Goal: Obtain resource: Obtain resource

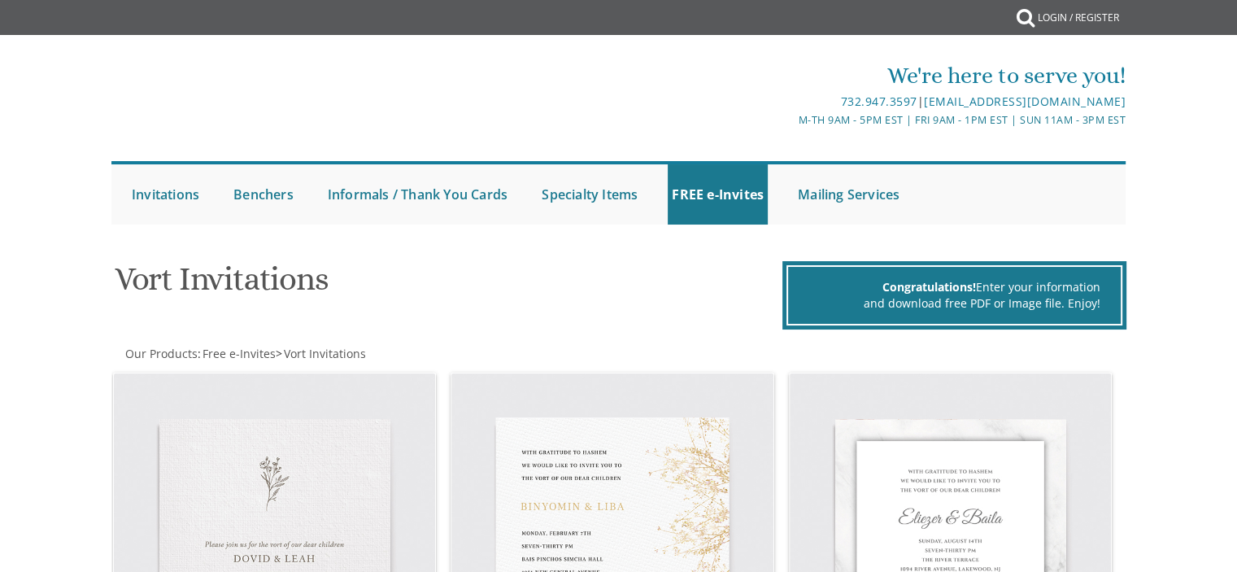
click at [205, 390] on img at bounding box center [275, 534] width 322 height 322
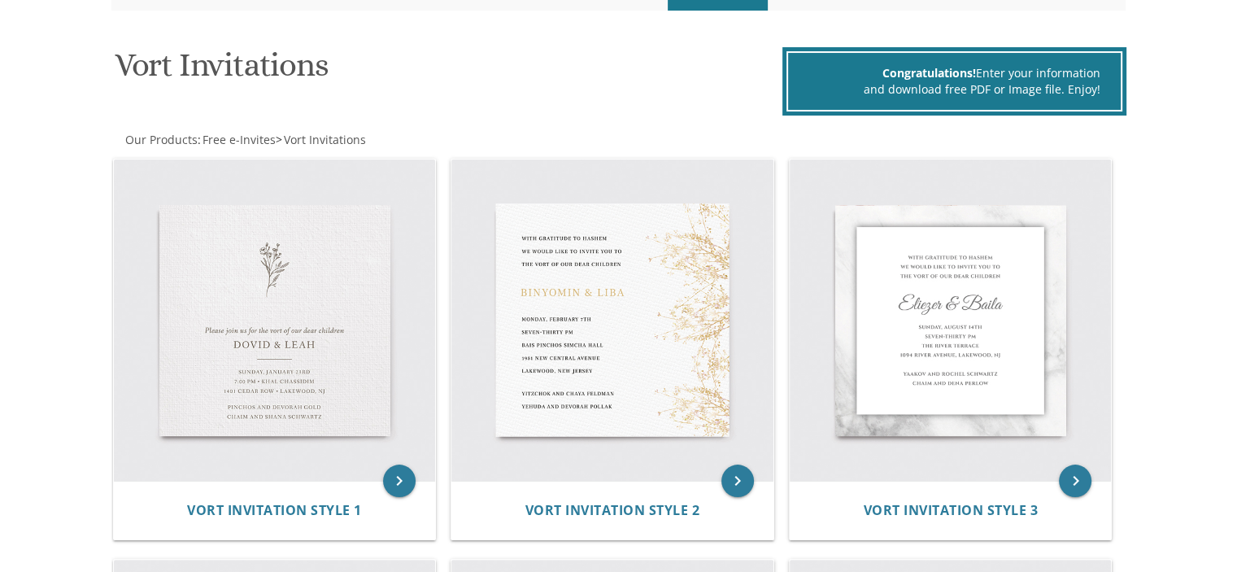
scroll to position [215, 0]
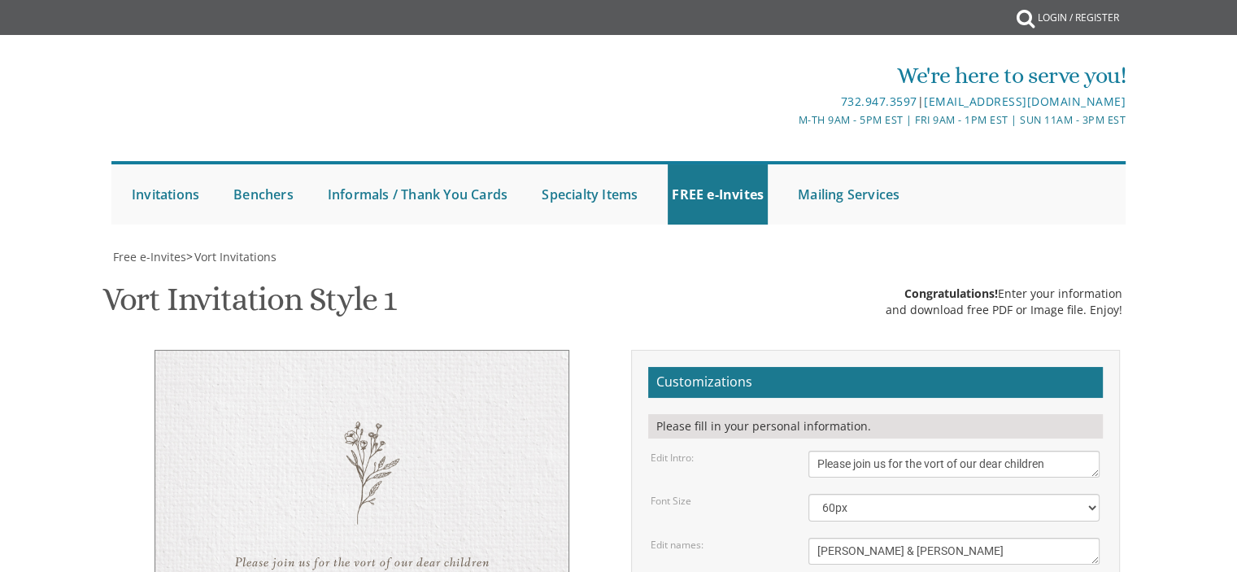
scroll to position [212, 0]
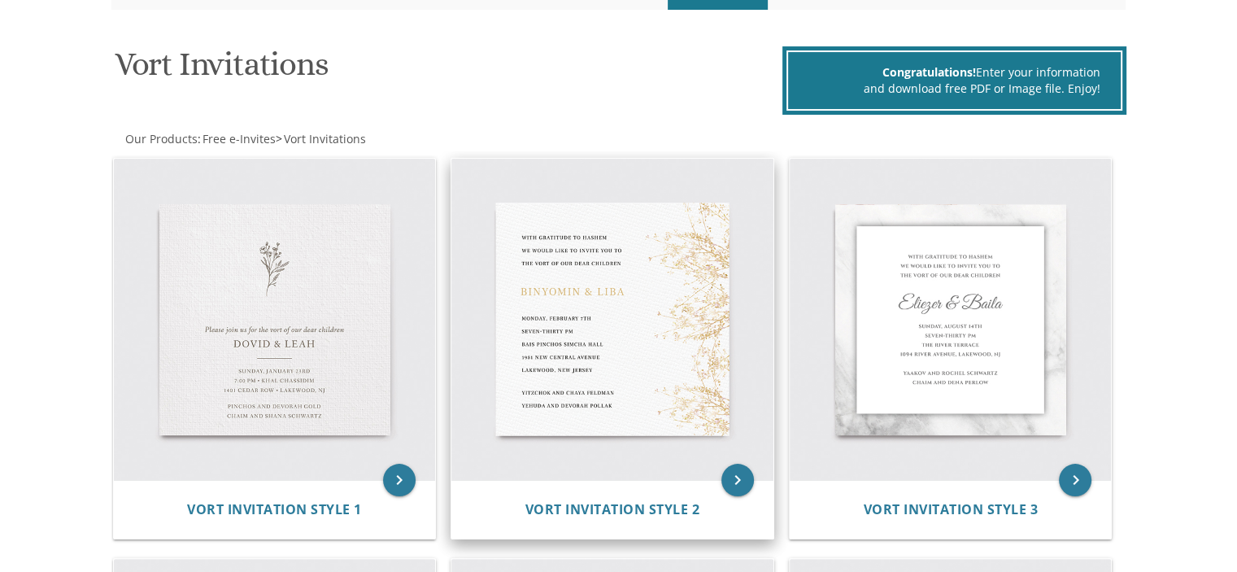
click at [553, 321] on img at bounding box center [613, 320] width 322 height 322
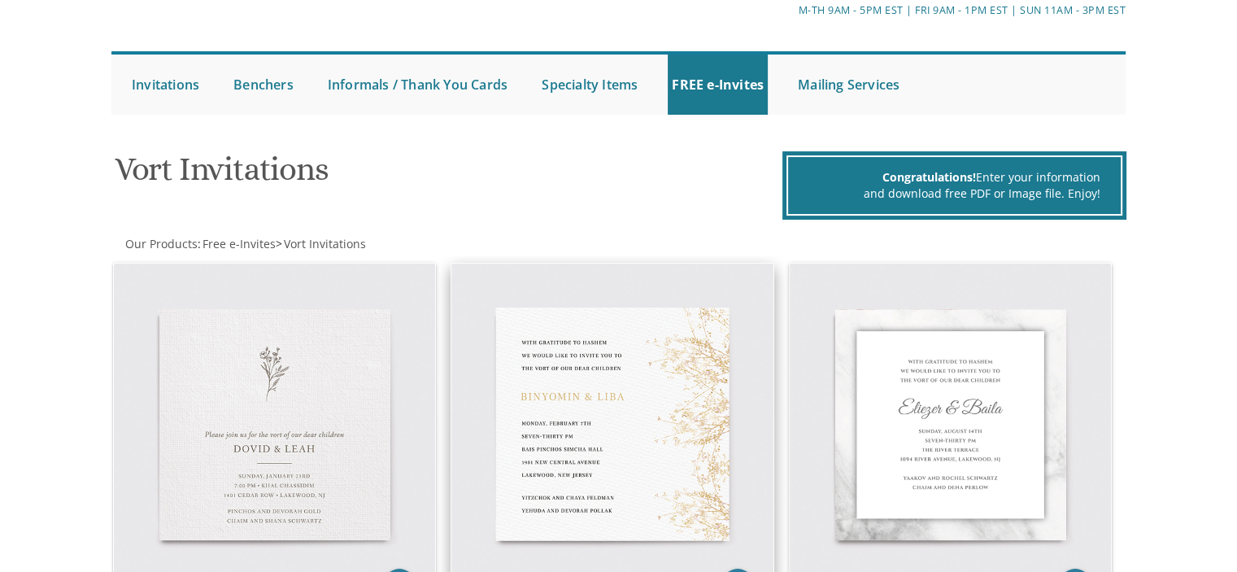
scroll to position [113, 0]
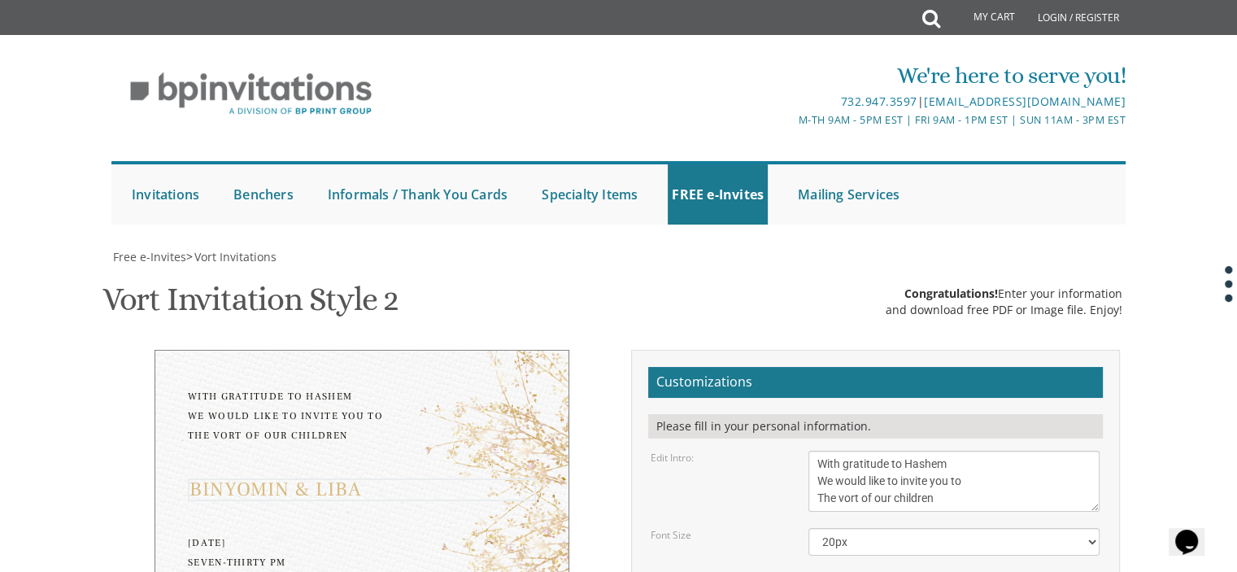
drag, startPoint x: 910, startPoint y: 303, endPoint x: 814, endPoint y: 293, distance: 96.5
drag, startPoint x: 862, startPoint y: 306, endPoint x: 739, endPoint y: 308, distance: 123.7
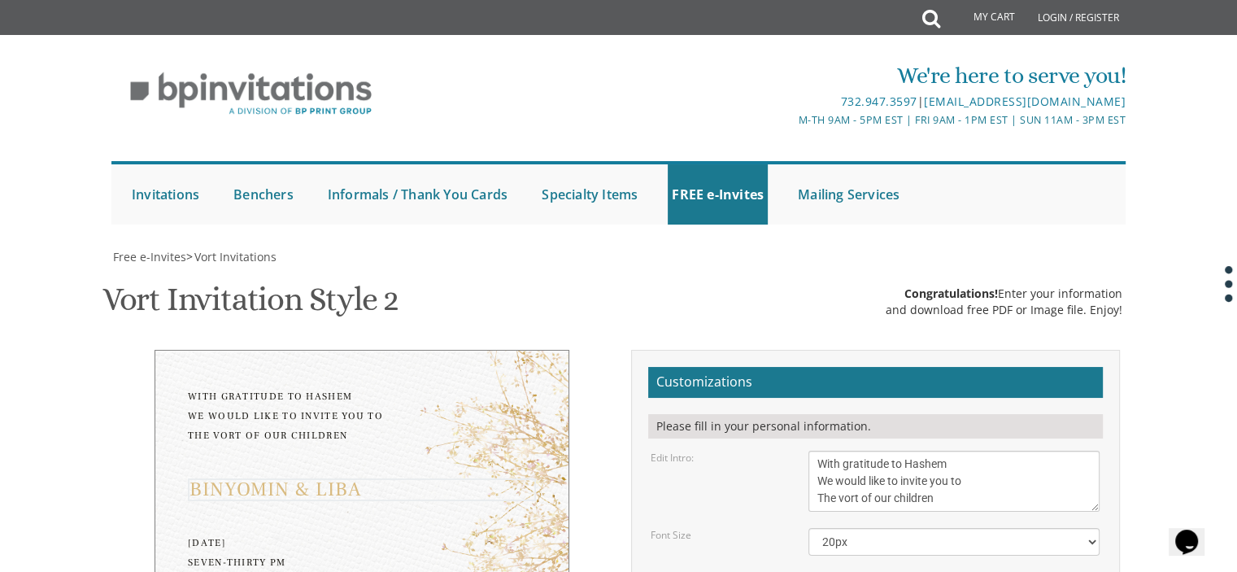
drag, startPoint x: 892, startPoint y: 305, endPoint x: 870, endPoint y: 312, distance: 22.9
type textarea "Shlomo & Tziporah"
drag, startPoint x: 816, startPoint y: 348, endPoint x: 859, endPoint y: 351, distance: 43.2
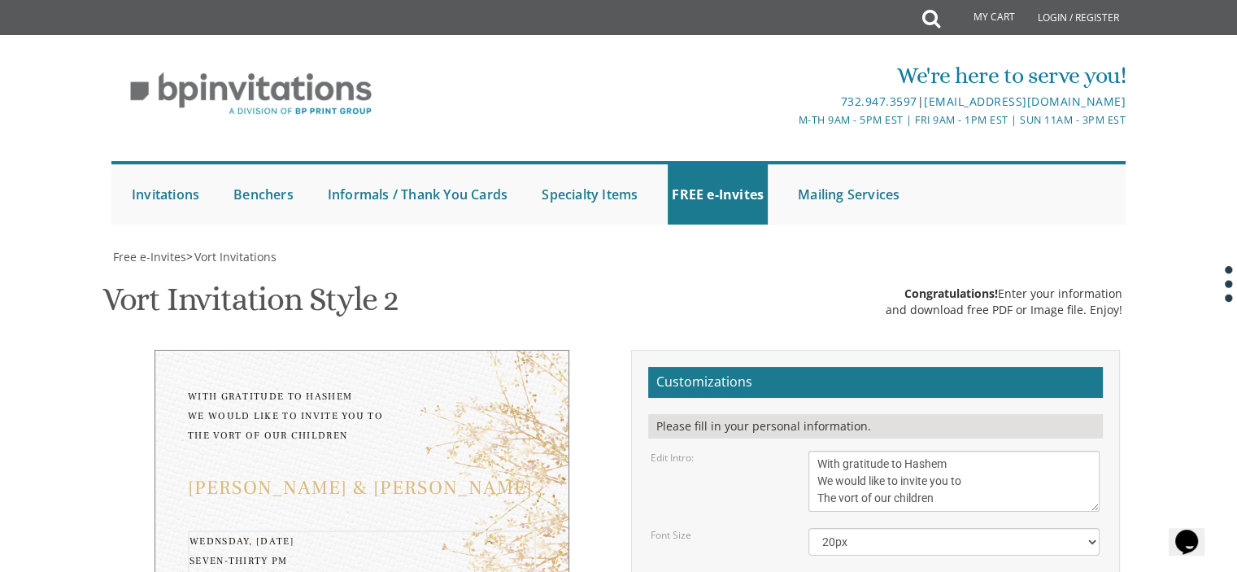
drag, startPoint x: 875, startPoint y: 345, endPoint x: 938, endPoint y: 348, distance: 63.5
drag, startPoint x: 819, startPoint y: 383, endPoint x: 943, endPoint y: 382, distance: 123.7
drag, startPoint x: 953, startPoint y: 395, endPoint x: 804, endPoint y: 397, distance: 148.9
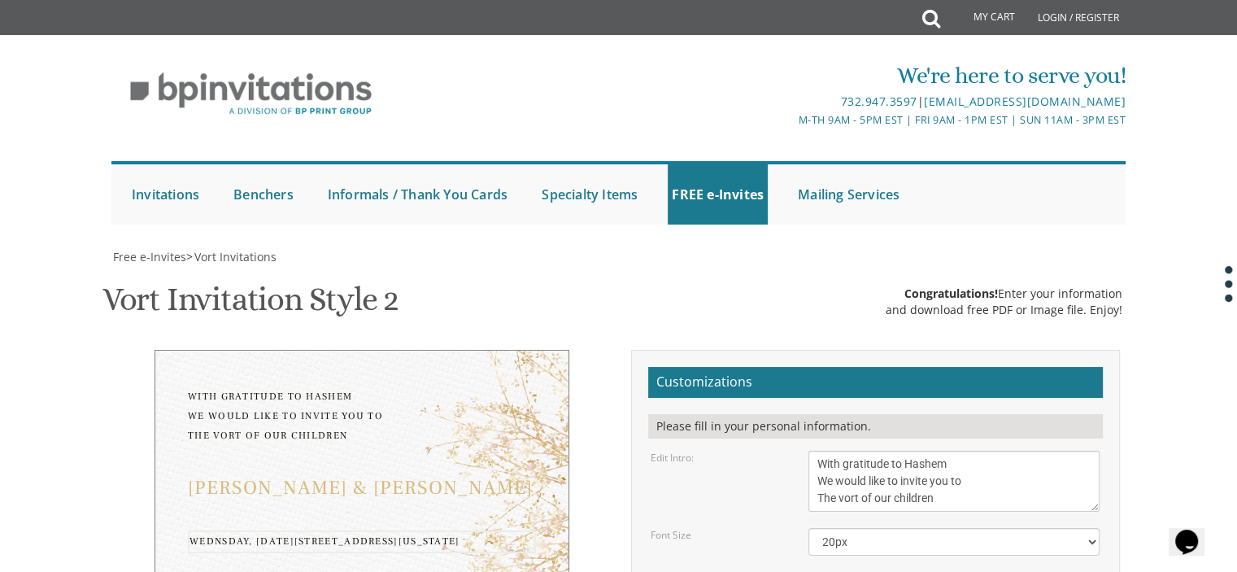
paste textarea "Kehilla Davening Times Schedule Beis Din Contact Us Donate Nachal Luz 6, Ramat …"
drag, startPoint x: 876, startPoint y: 404, endPoint x: 807, endPoint y: 354, distance: 85.6
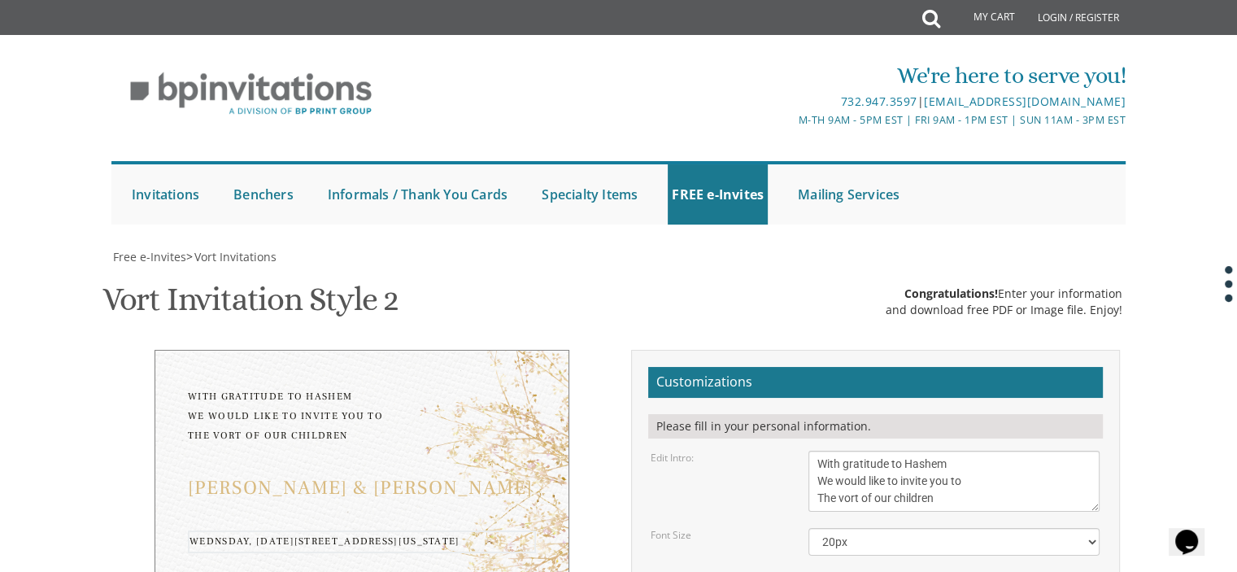
scroll to position [0, 0]
drag, startPoint x: 946, startPoint y: 413, endPoint x: 767, endPoint y: 430, distance: 179.7
type textarea "Wednsday, October 15th Seven-thirty PM The Gra shul Hall Nachal Luz 6, Ramat Be…"
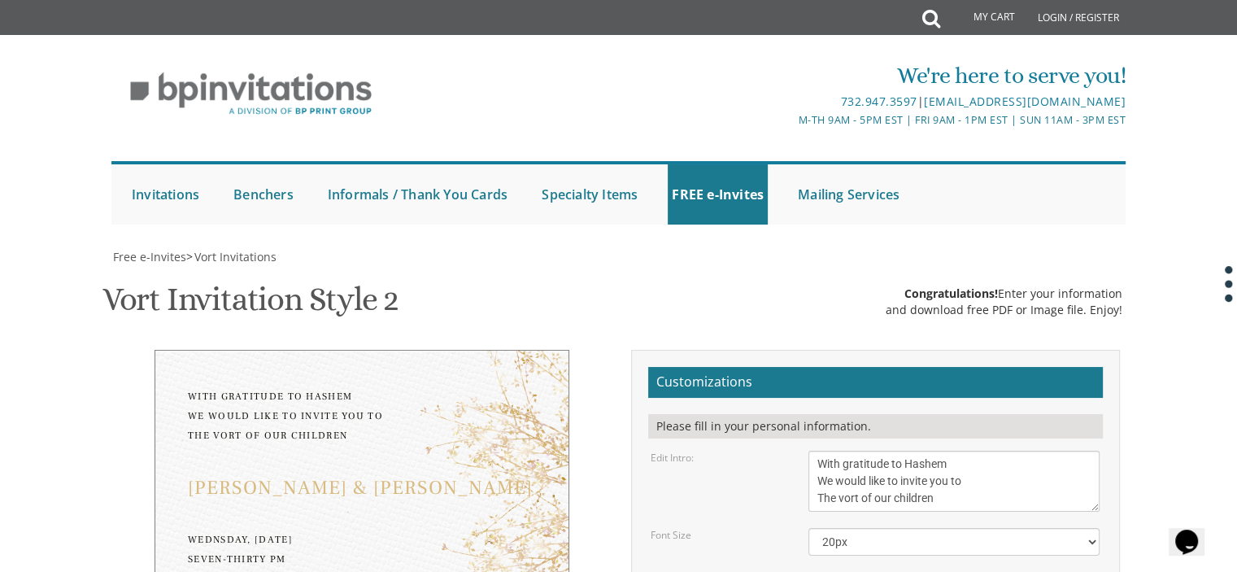
drag, startPoint x: 971, startPoint y: 412, endPoint x: 781, endPoint y: 417, distance: 190.4
drag, startPoint x: 962, startPoint y: 432, endPoint x: 753, endPoint y: 403, distance: 211.1
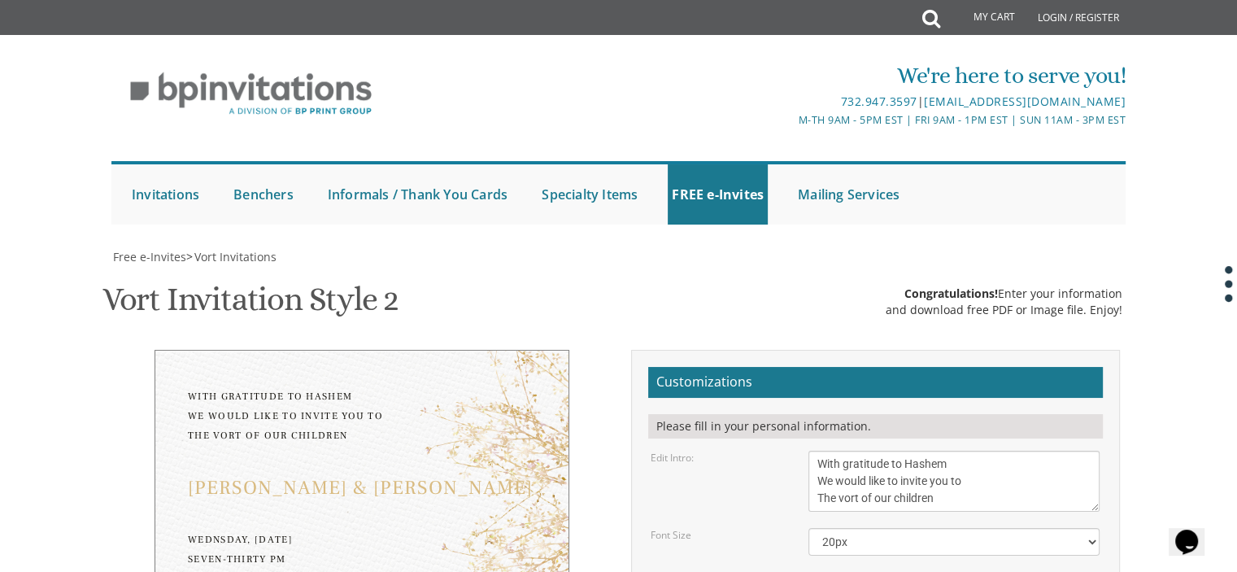
drag, startPoint x: 966, startPoint y: 432, endPoint x: 810, endPoint y: 439, distance: 155.5
type textarea "Ari and Talya Goldwag Nechemia and Shoshana Kornitzer"
click at [1091, 528] on select "20px 30px 40px 50px" at bounding box center [954, 542] width 291 height 28
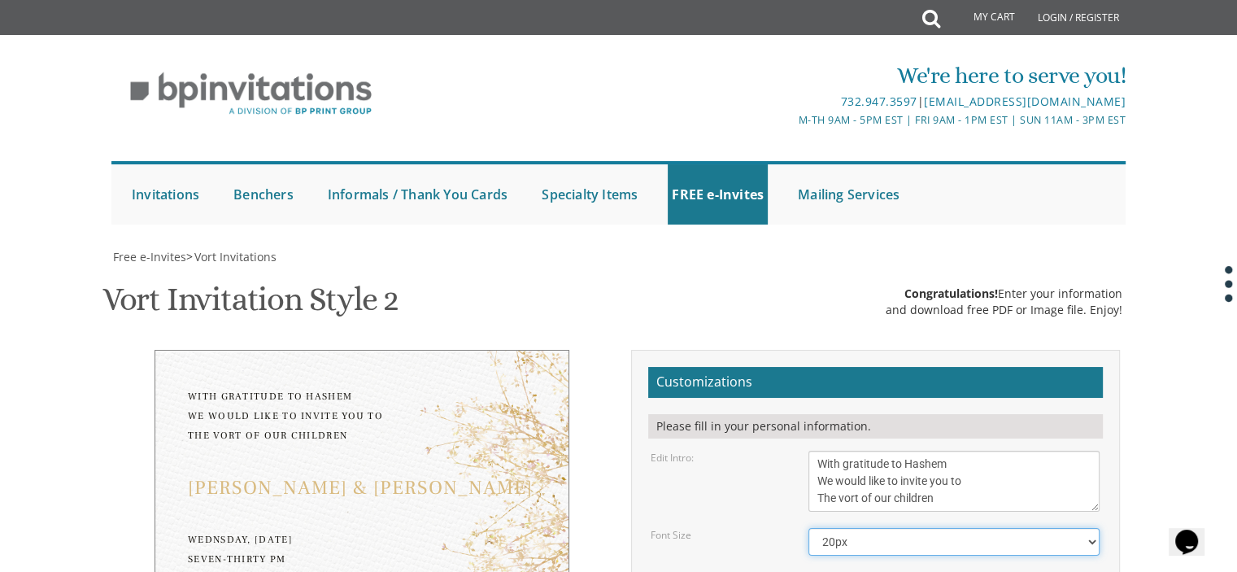
select select "30px"
click at [809, 528] on select "20px 30px 40px 50px" at bounding box center [954, 542] width 291 height 28
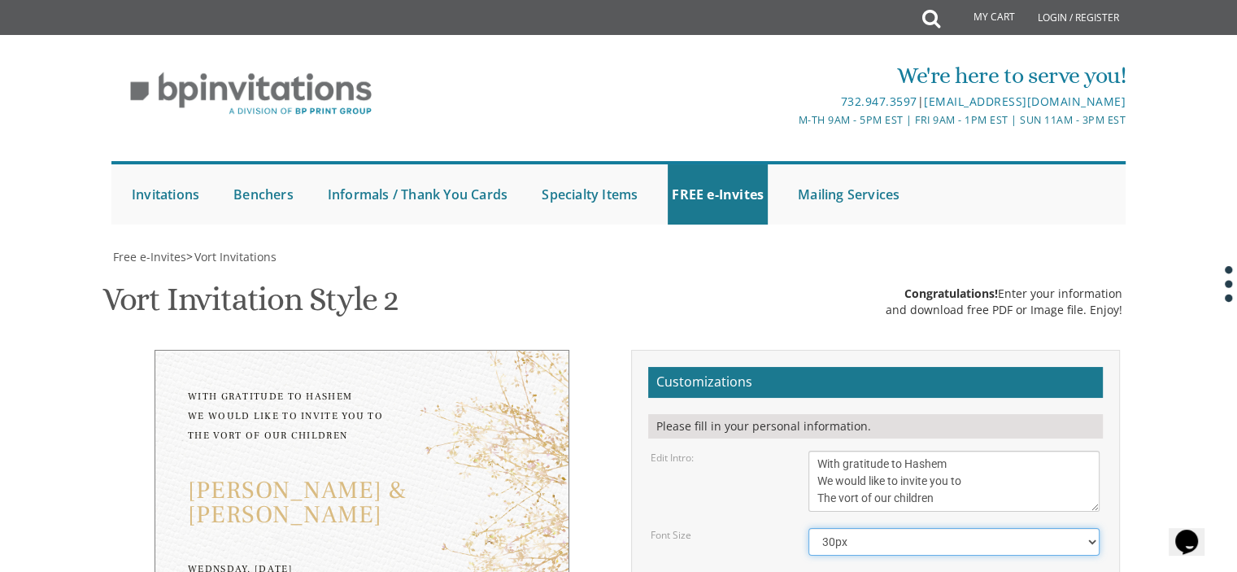
scroll to position [374, 0]
drag, startPoint x: 876, startPoint y: 271, endPoint x: 814, endPoint y: 273, distance: 62.7
drag, startPoint x: 899, startPoint y: 268, endPoint x: 817, endPoint y: 275, distance: 82.4
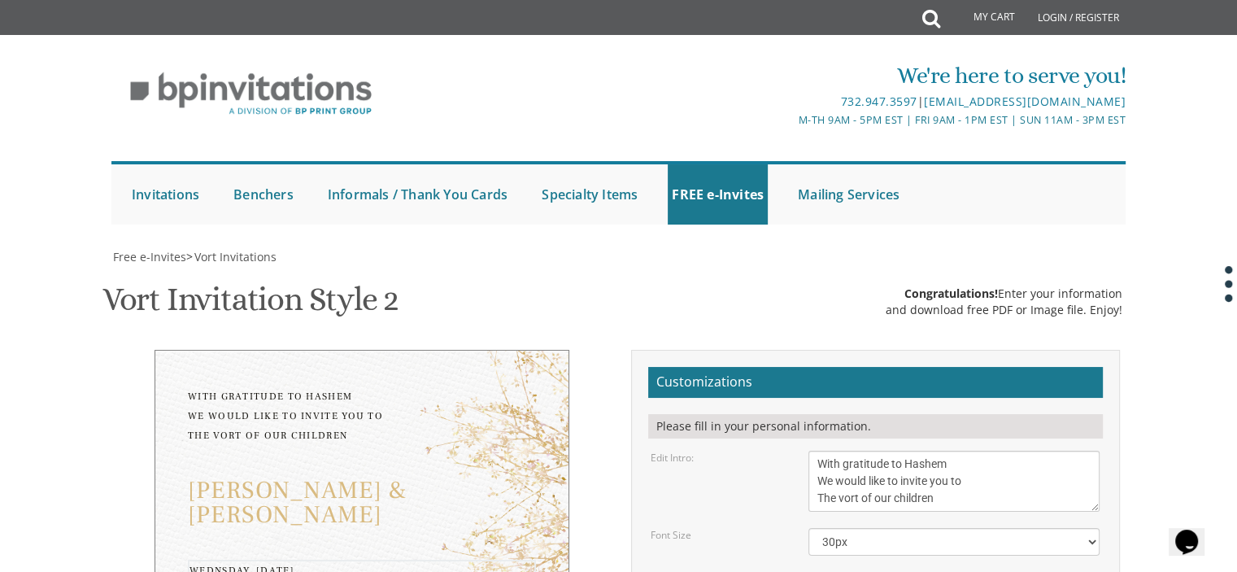
type textarea "Wednsday, October 15th 21:00 The Gra shul Hall Nachal Luz 6 Ramat Beit Shemesh A"
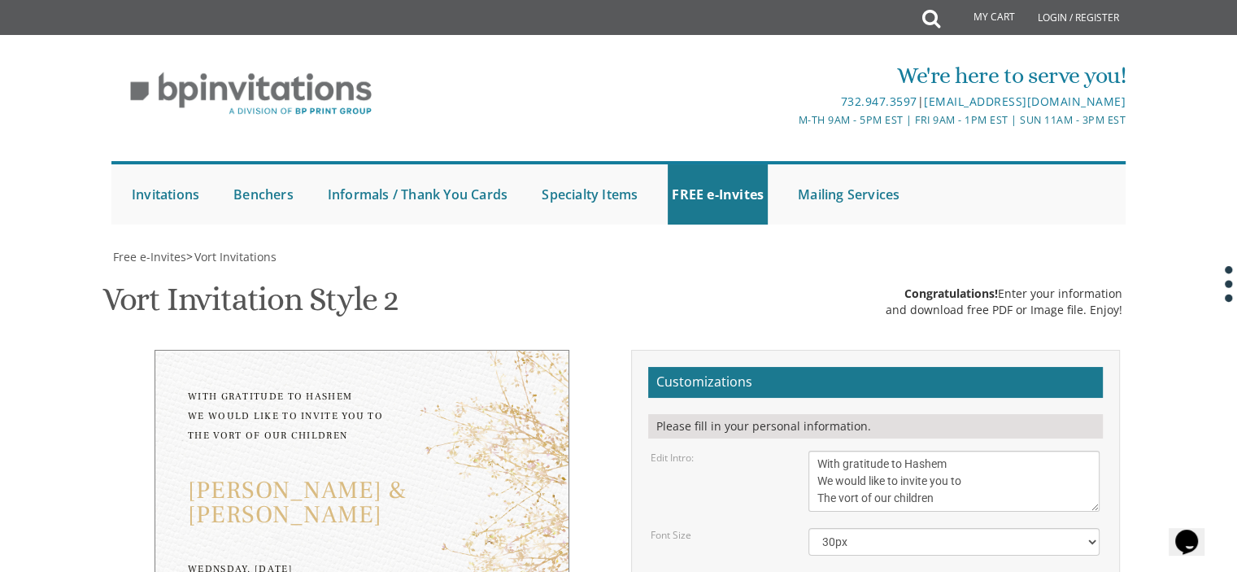
type input "hadassahk3639@gmail.com"
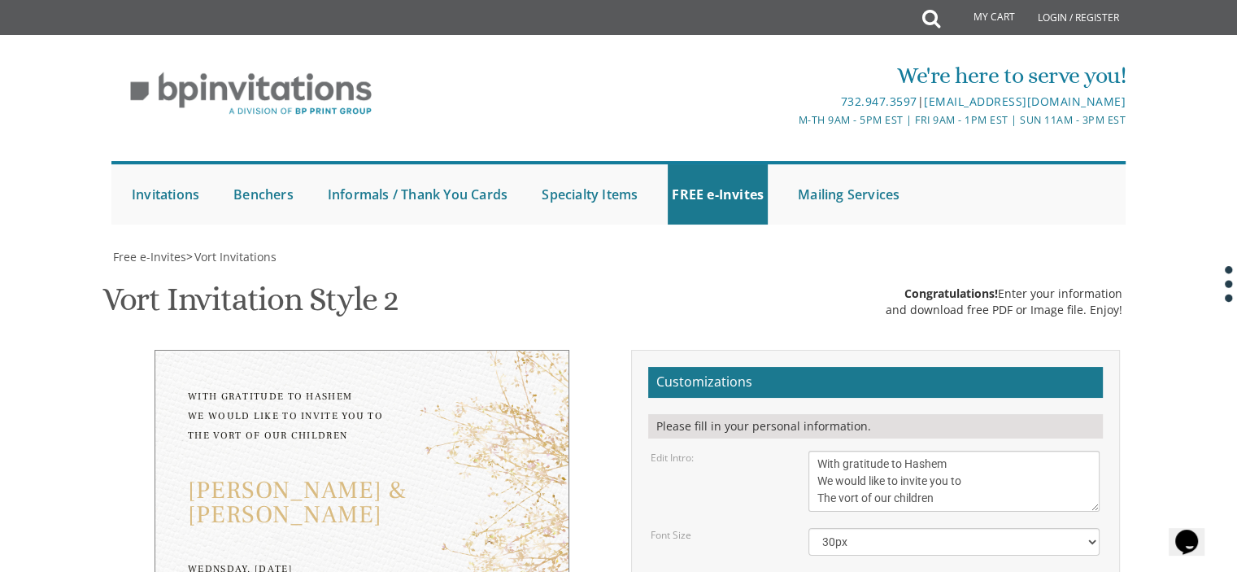
scroll to position [168, 0]
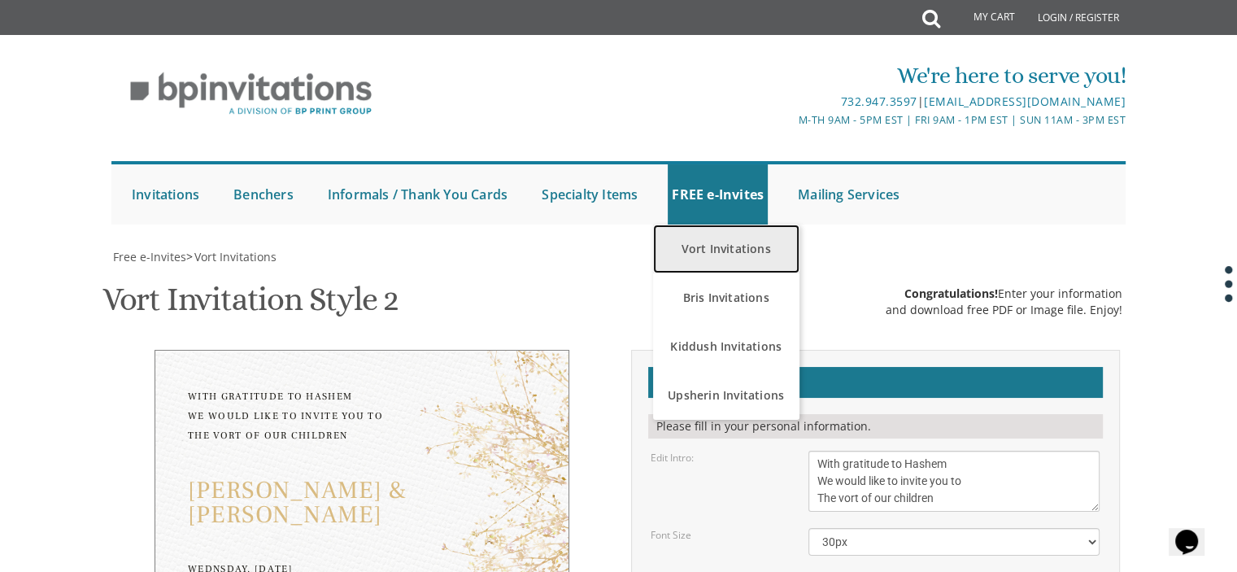
click at [701, 225] on link "Vort Invitations" at bounding box center [726, 249] width 146 height 49
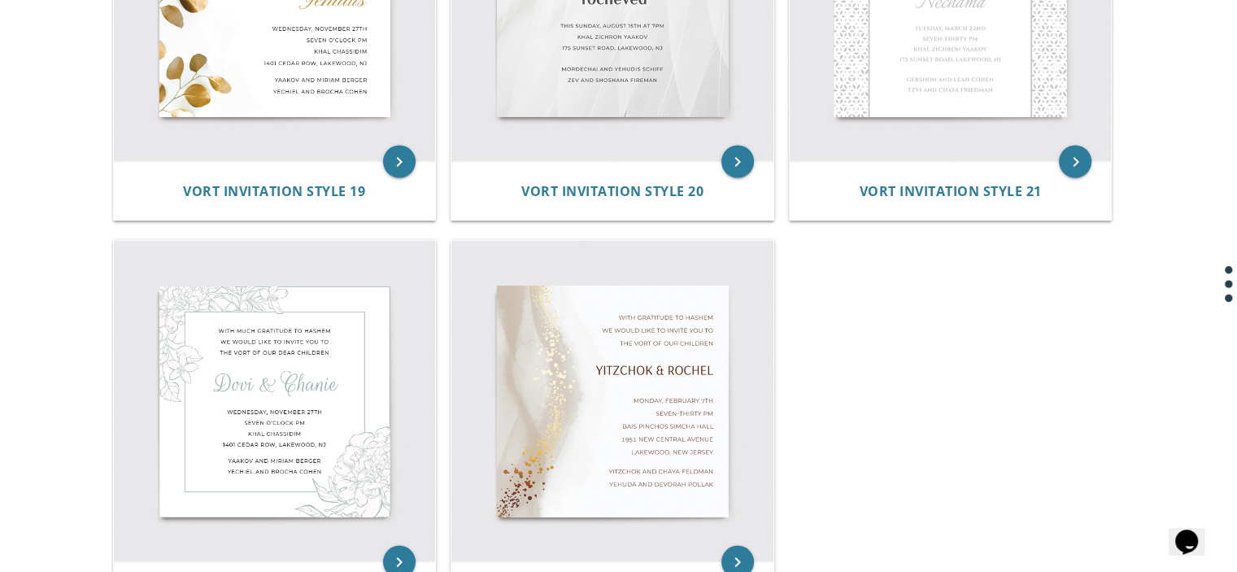
scroll to position [2938, 0]
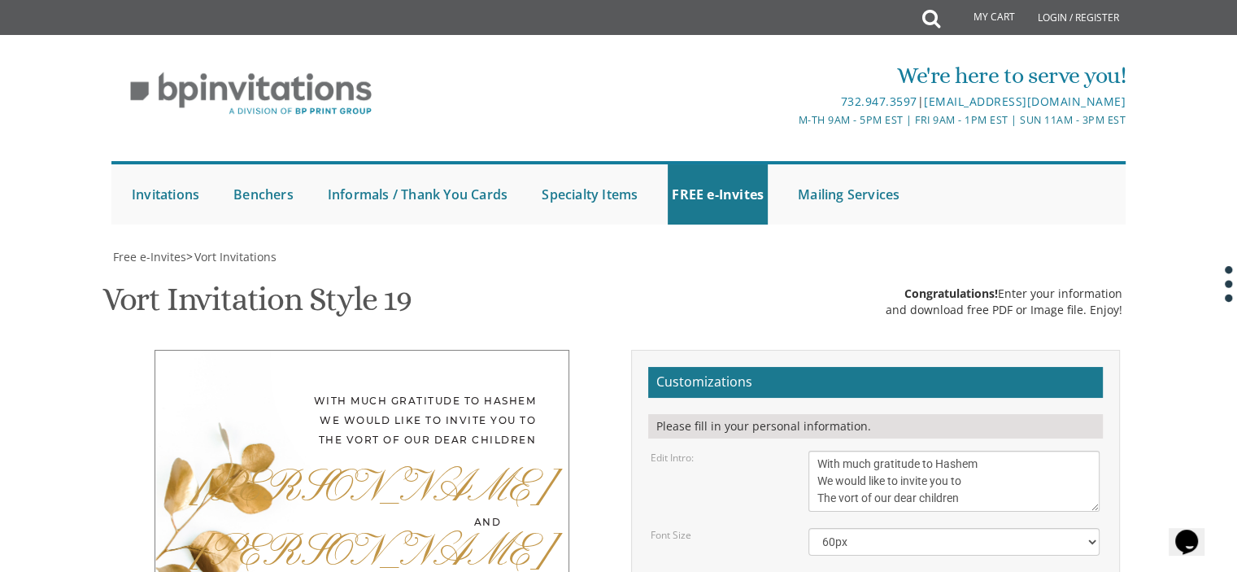
scroll to position [373, 0]
drag, startPoint x: 874, startPoint y: 212, endPoint x: 801, endPoint y: 225, distance: 74.2
type textarea "[PERSON_NAME]"
drag, startPoint x: 863, startPoint y: 264, endPoint x: 833, endPoint y: 264, distance: 30.1
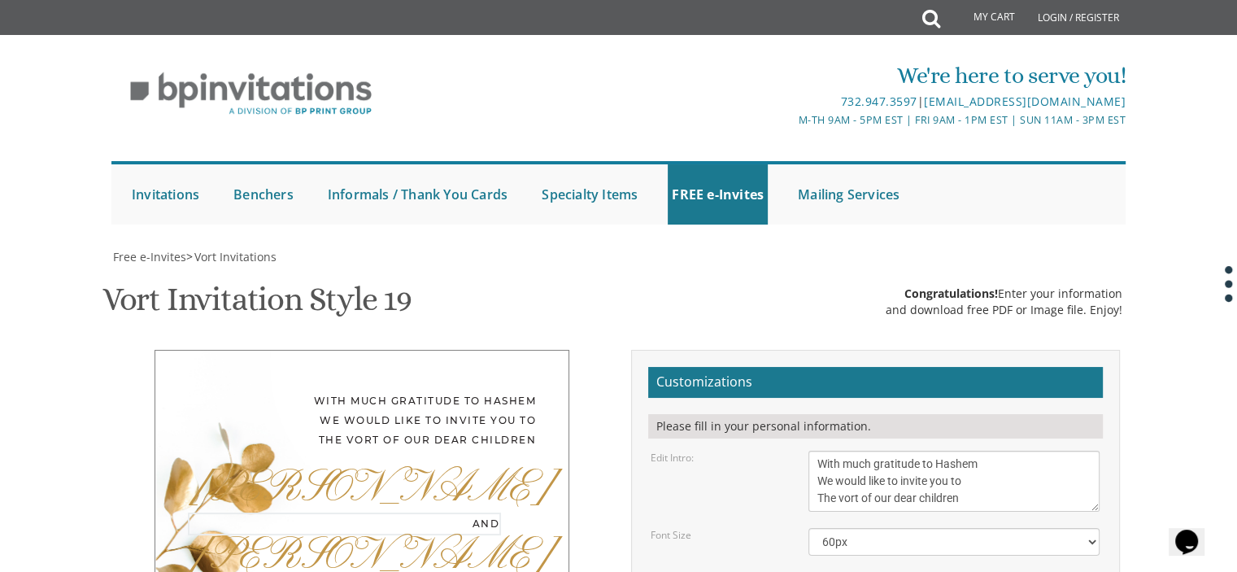
drag, startPoint x: 853, startPoint y: 253, endPoint x: 807, endPoint y: 253, distance: 45.6
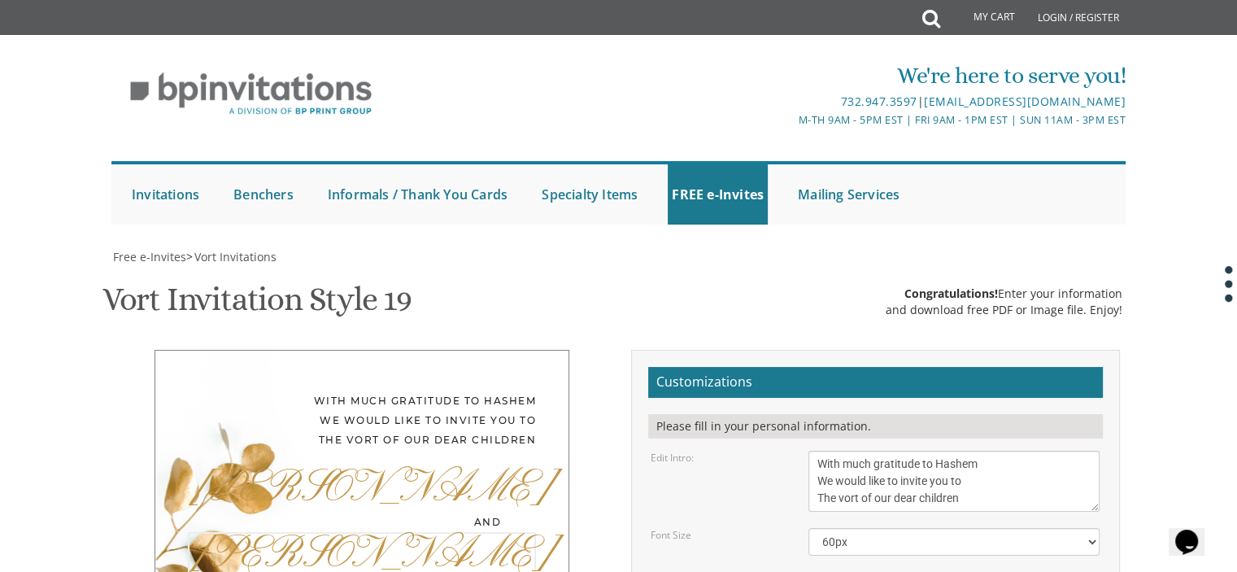
drag, startPoint x: 895, startPoint y: 341, endPoint x: 786, endPoint y: 354, distance: 109.8
type textarea "Tziporah"
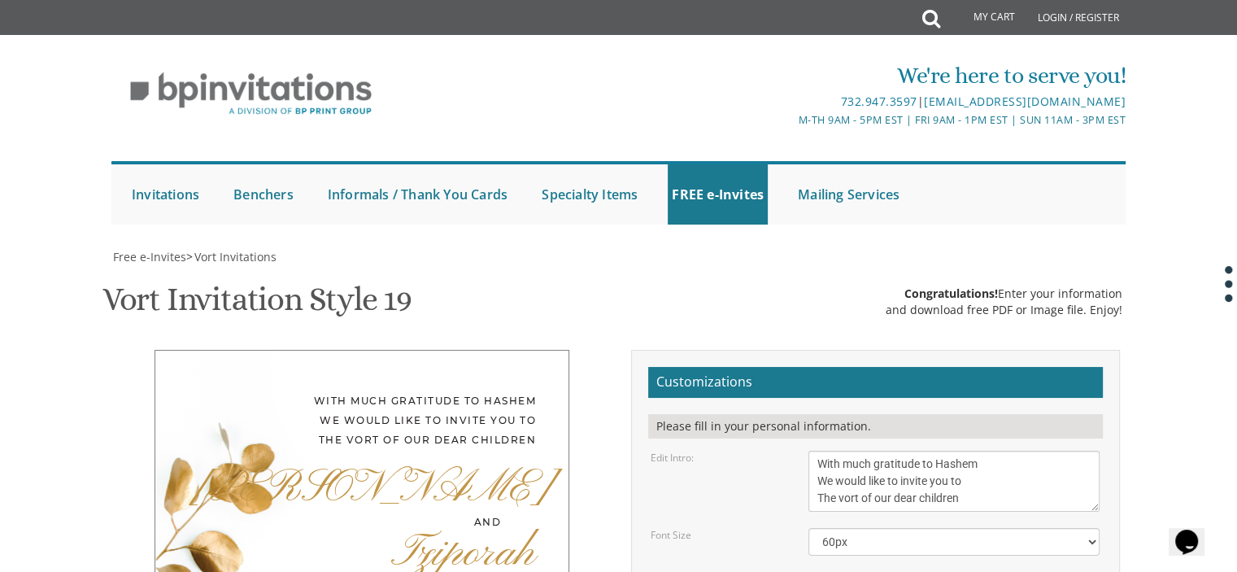
drag, startPoint x: 967, startPoint y: 300, endPoint x: 882, endPoint y: 305, distance: 84.8
drag, startPoint x: 882, startPoint y: 318, endPoint x: 790, endPoint y: 321, distance: 92.0
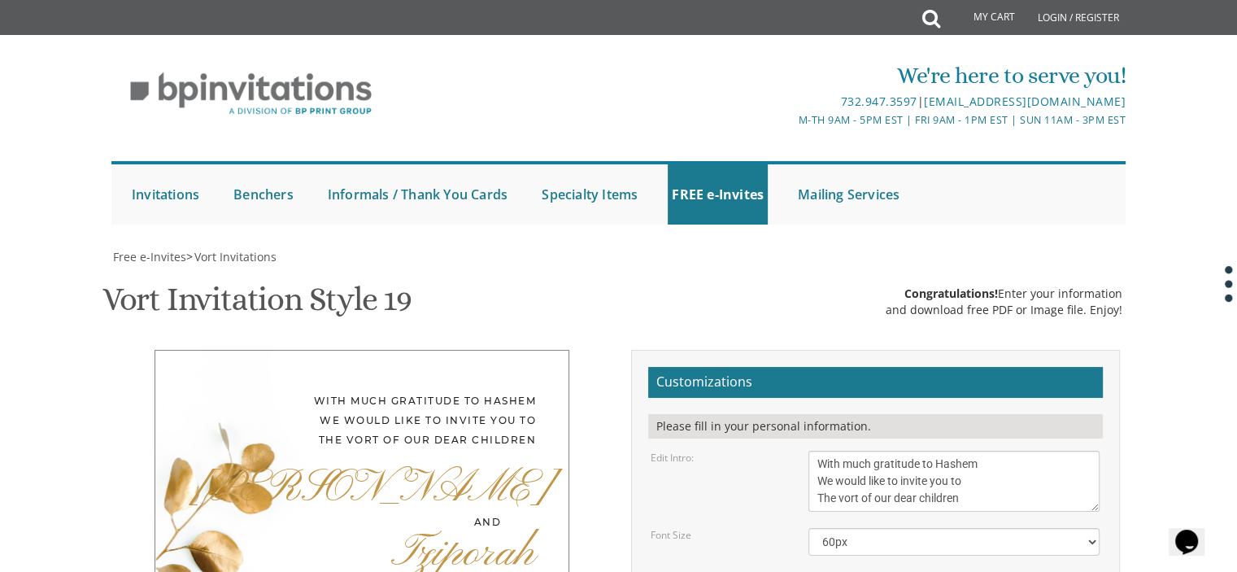
drag, startPoint x: 837, startPoint y: 318, endPoint x: 802, endPoint y: 320, distance: 35.0
drag, startPoint x: 893, startPoint y: 338, endPoint x: 793, endPoint y: 344, distance: 100.3
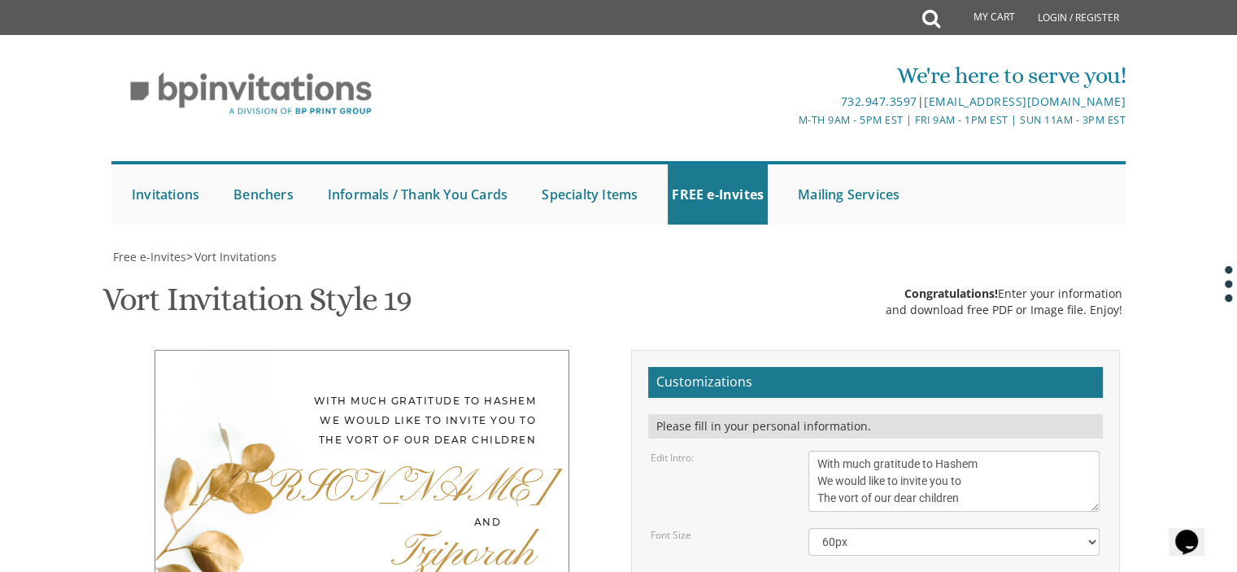
drag, startPoint x: 814, startPoint y: 355, endPoint x: 1009, endPoint y: 357, distance: 195.3
paste textarea "Kehilla Davening Times Schedule Beis Din Contact Us Donate Nachal Luz 6, Ramat …"
drag, startPoint x: 862, startPoint y: 347, endPoint x: 805, endPoint y: 352, distance: 57.2
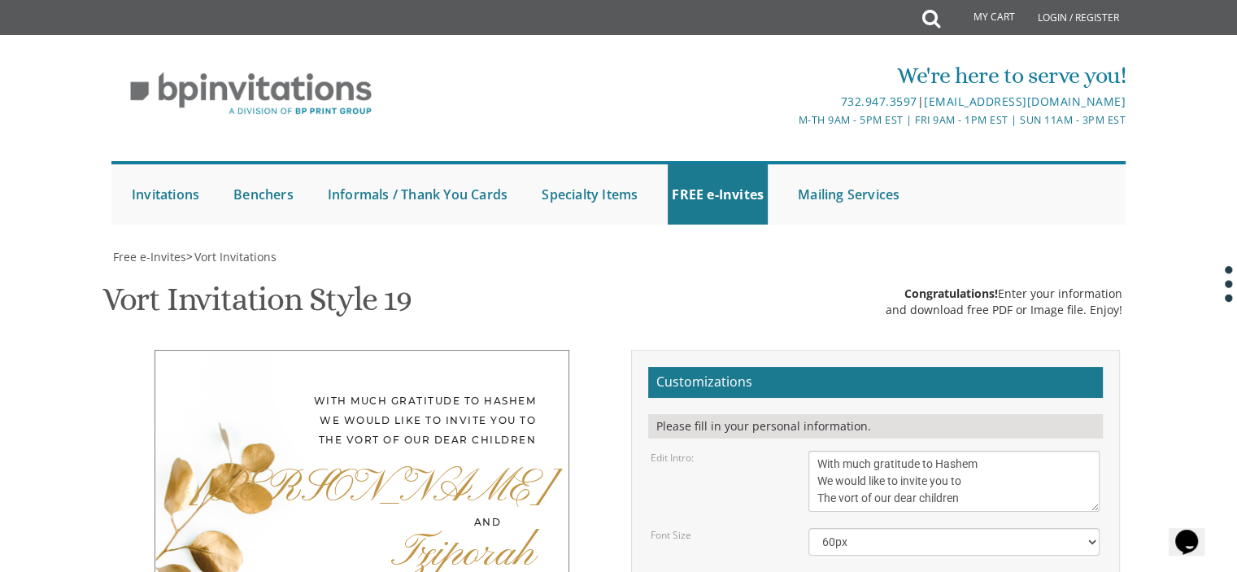
type textarea "Wednesday, October 15 Nine pm The Gra Shul Hall Nachal Luz 6 Ramat Beit Shemesh"
drag, startPoint x: 962, startPoint y: 293, endPoint x: 753, endPoint y: 259, distance: 211.1
drag, startPoint x: 954, startPoint y: 315, endPoint x: 801, endPoint y: 329, distance: 153.6
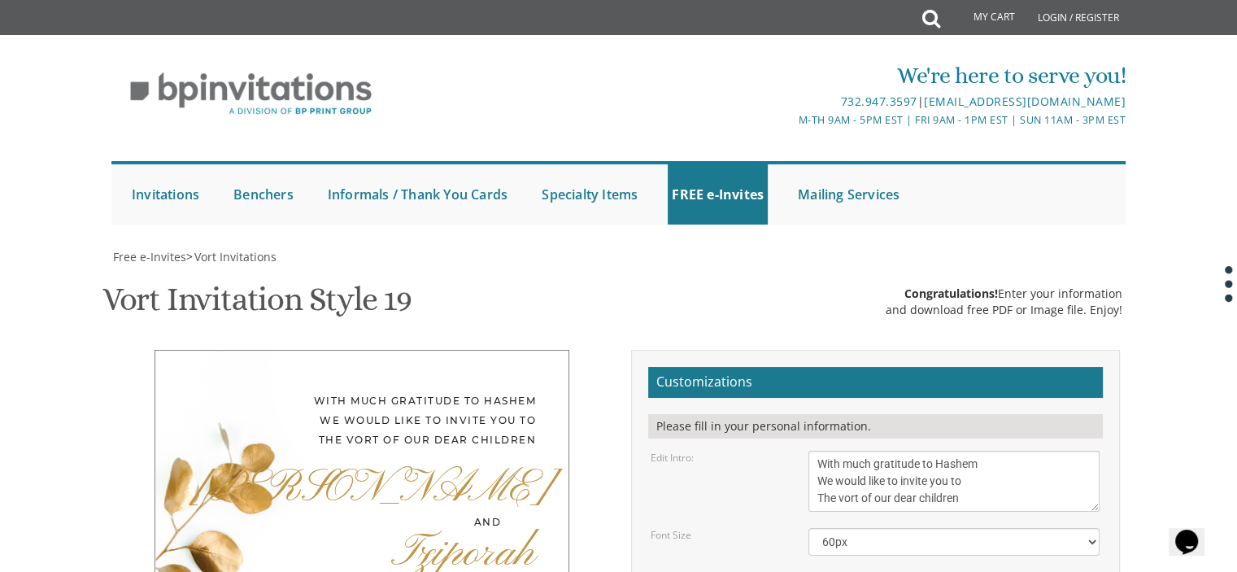
scroll to position [433, 0]
type textarea "[PERSON_NAME] and [PERSON_NAME] [PERSON_NAME] and [PERSON_NAME]"
drag, startPoint x: 840, startPoint y: 449, endPoint x: 764, endPoint y: 455, distance: 75.9
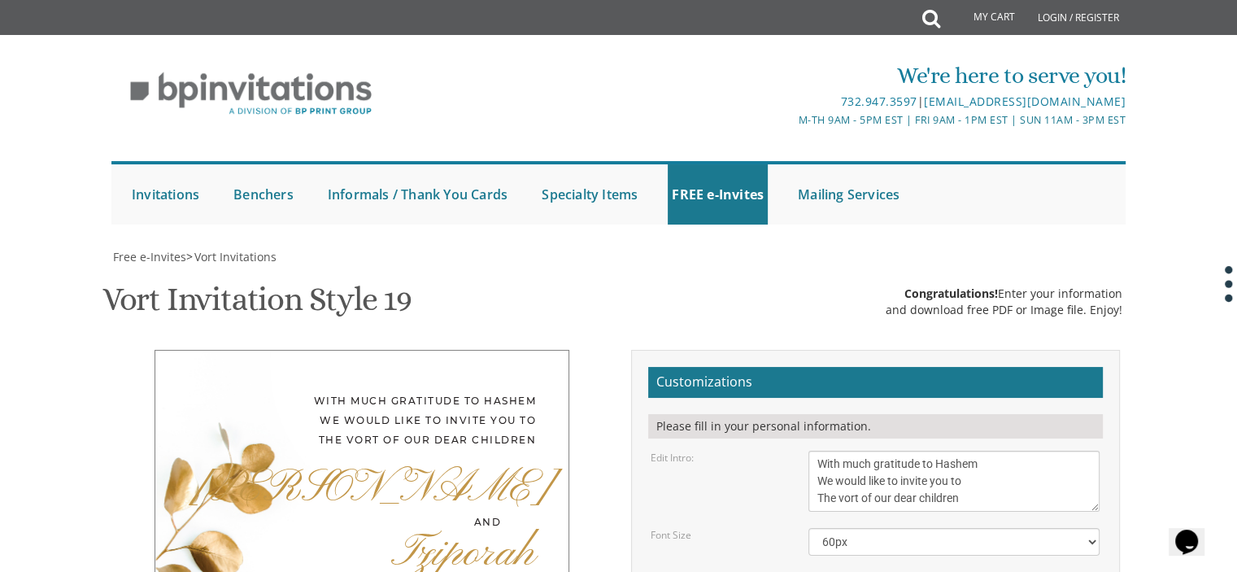
drag, startPoint x: 869, startPoint y: 449, endPoint x: 794, endPoint y: 447, distance: 74.9
type textarea "Wednesday, October 15 21:00 The Gra Shul Hall Nachal Luz 6 Ramat Beit Shemesh"
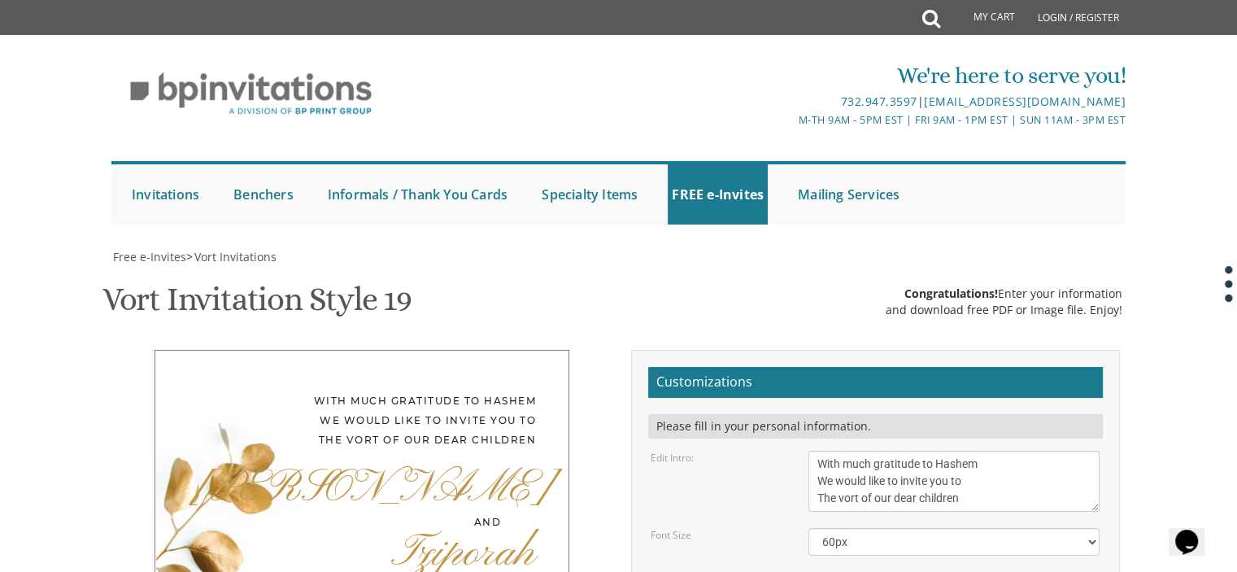
scroll to position [501, 0]
type input "[EMAIL_ADDRESS][DOMAIN_NAME]"
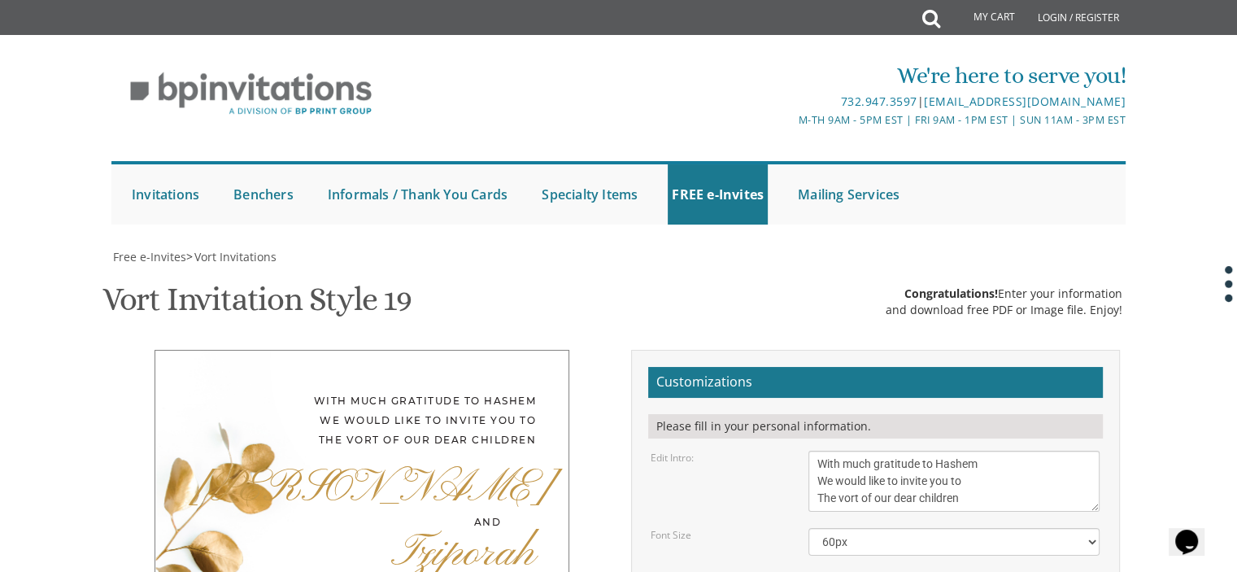
scroll to position [0, 0]
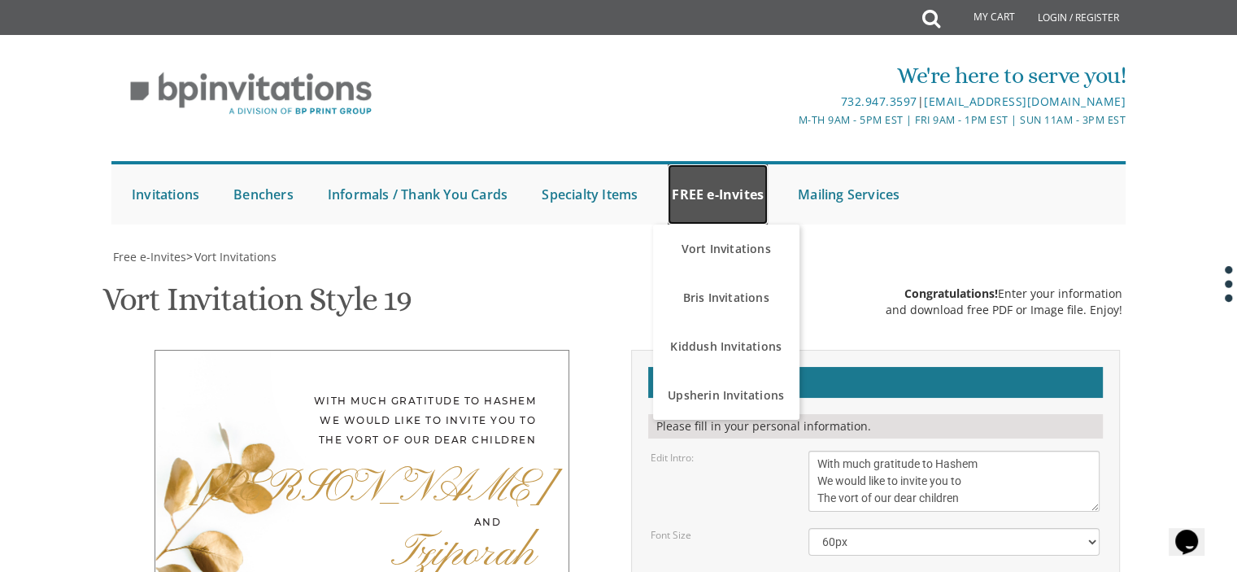
click at [717, 210] on link "FREE e-Invites" at bounding box center [718, 194] width 100 height 60
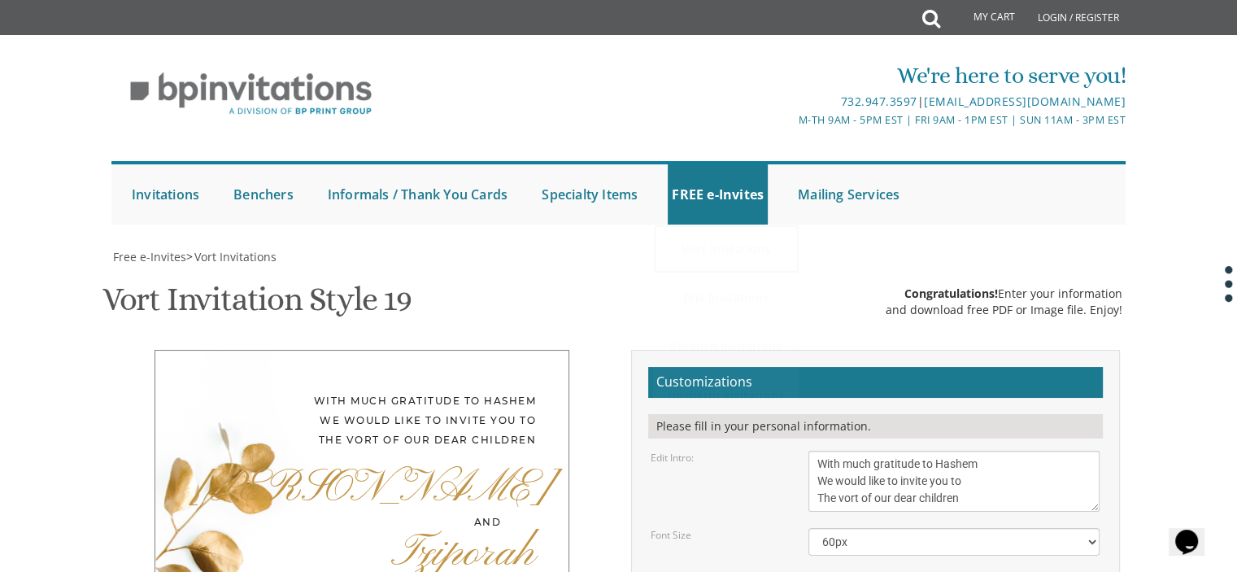
click at [716, 249] on link "Vort Invitations" at bounding box center [726, 249] width 146 height 49
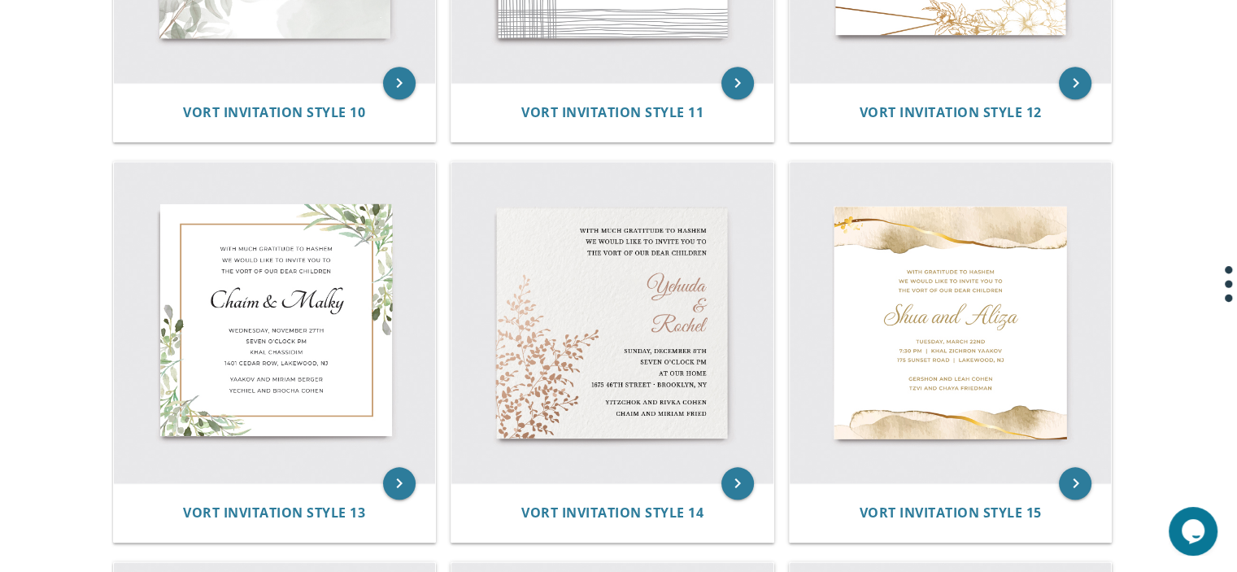
scroll to position [1814, 0]
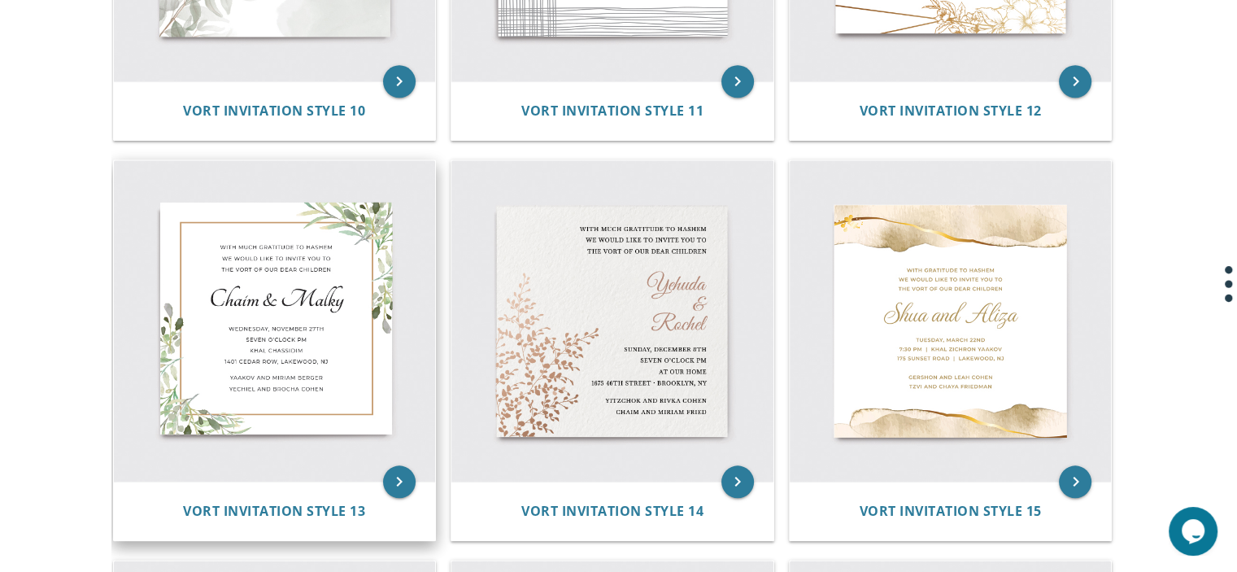
click at [335, 286] on img at bounding box center [275, 321] width 322 height 322
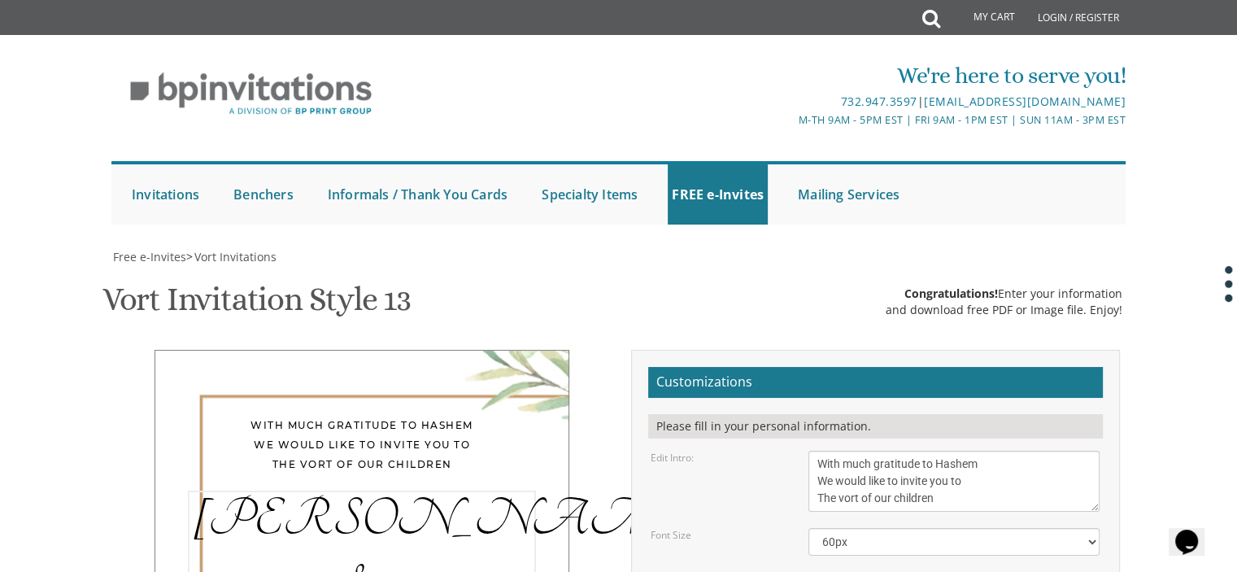
drag, startPoint x: 901, startPoint y: 382, endPoint x: 755, endPoint y: 373, distance: 146.0
type textarea "[PERSON_NAME] & [PERSON_NAME]"
drag, startPoint x: 971, startPoint y: 424, endPoint x: 880, endPoint y: 430, distance: 90.5
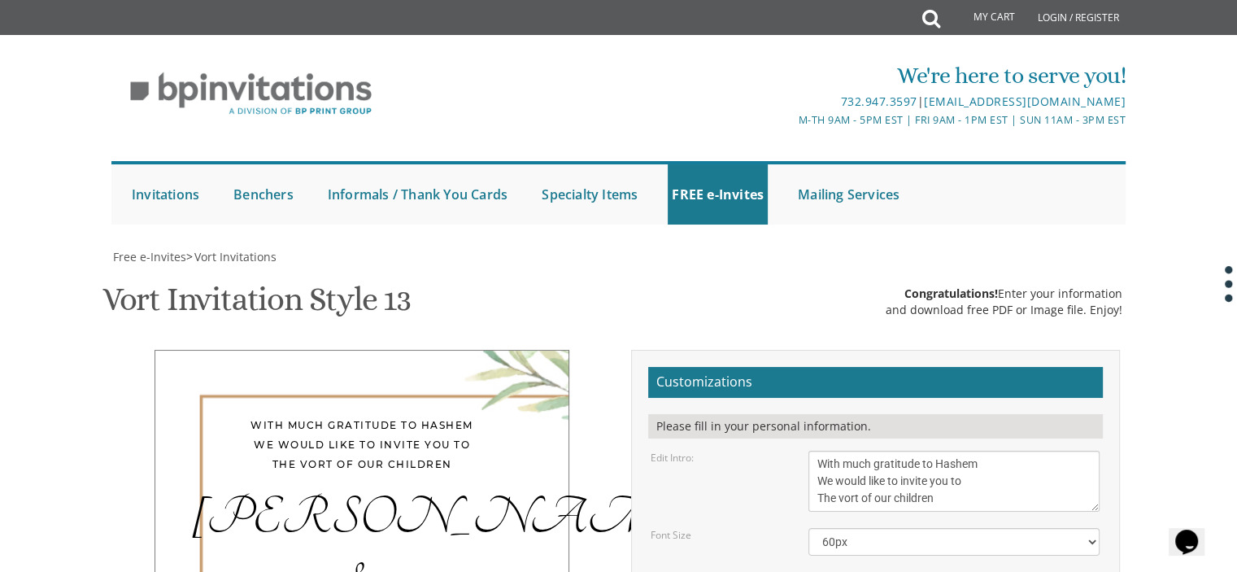
drag, startPoint x: 908, startPoint y: 442, endPoint x: 717, endPoint y: 445, distance: 191.2
drag, startPoint x: 906, startPoint y: 461, endPoint x: 734, endPoint y: 455, distance: 171.8
drag, startPoint x: 980, startPoint y: 478, endPoint x: 775, endPoint y: 481, distance: 205.9
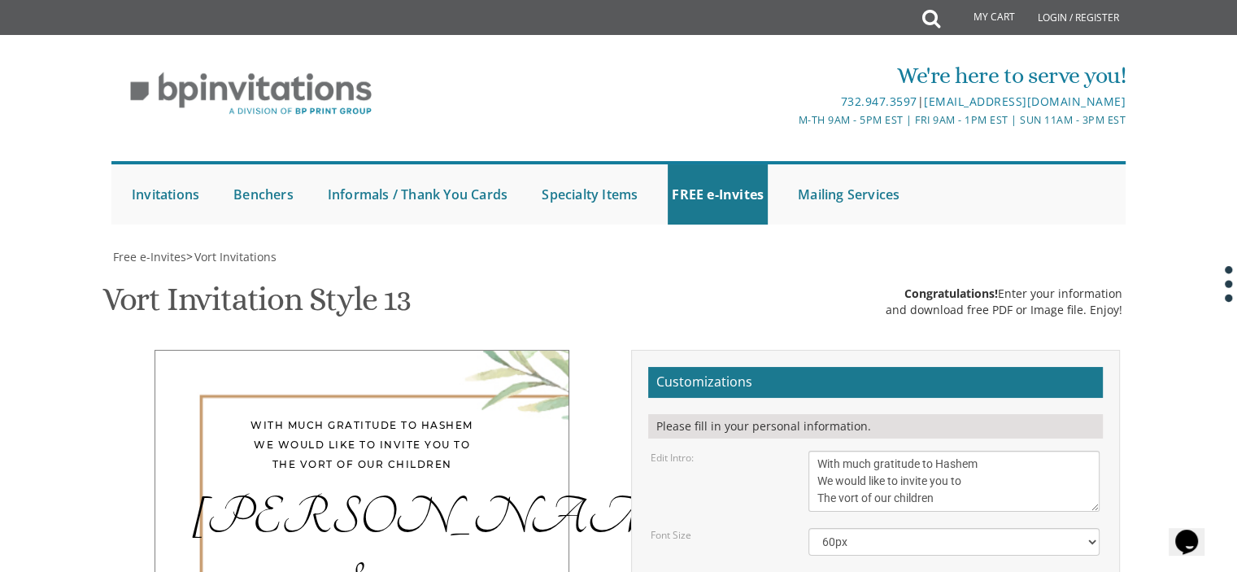
paste textarea "Kehilla Davening Times Schedule Beis Din Contact Us Donate Nachal Luz 6, Ramat …"
drag, startPoint x: 866, startPoint y: 464, endPoint x: 813, endPoint y: 476, distance: 54.3
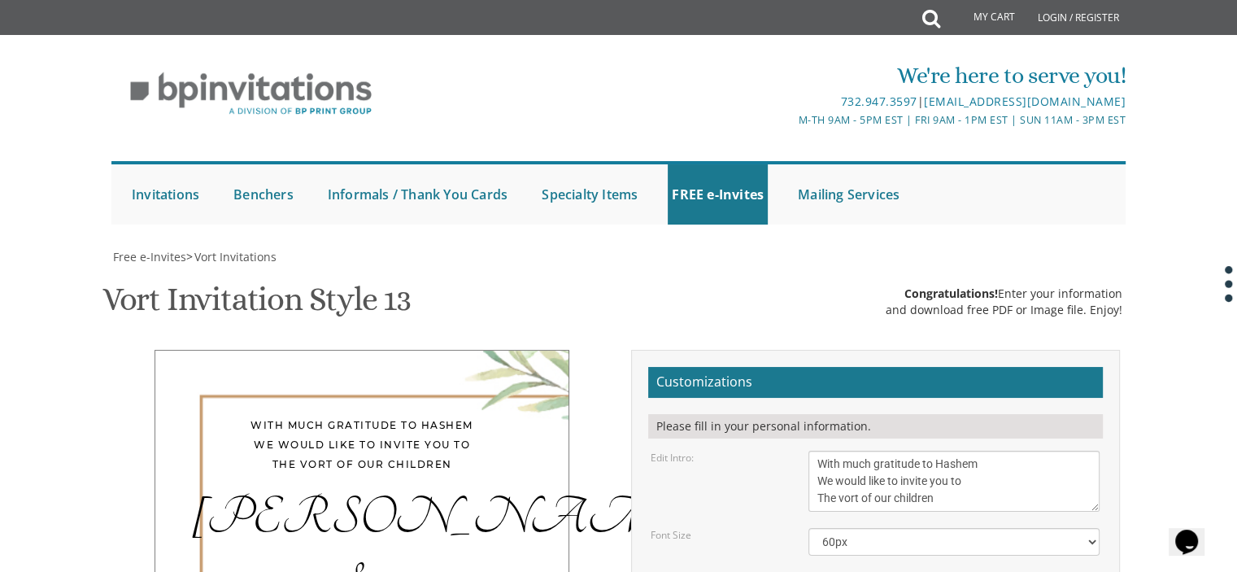
scroll to position [11, 0]
type textarea "Wednesday, October 15 21:00 Gra Shul Hall Nachal Luz 6 Ramat Beit Shemesh"
drag, startPoint x: 963, startPoint y: 520, endPoint x: 775, endPoint y: 515, distance: 188.8
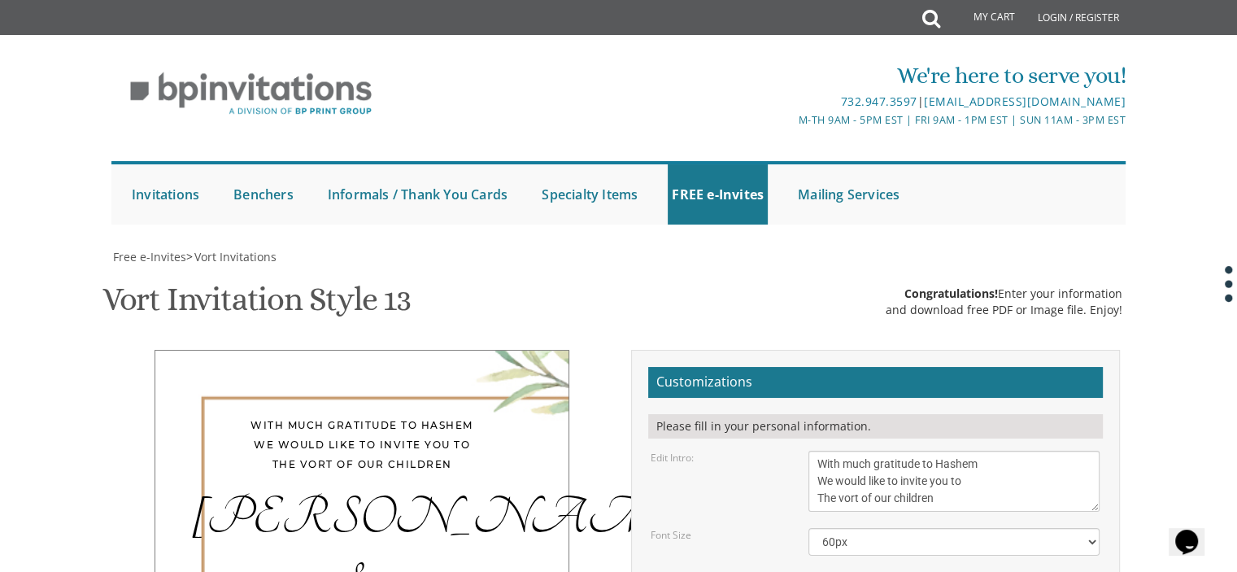
drag, startPoint x: 957, startPoint y: 545, endPoint x: 805, endPoint y: 565, distance: 153.5
type textarea "Ari and Talya Goldwag Nechemia and Shoshana Kornitzer"
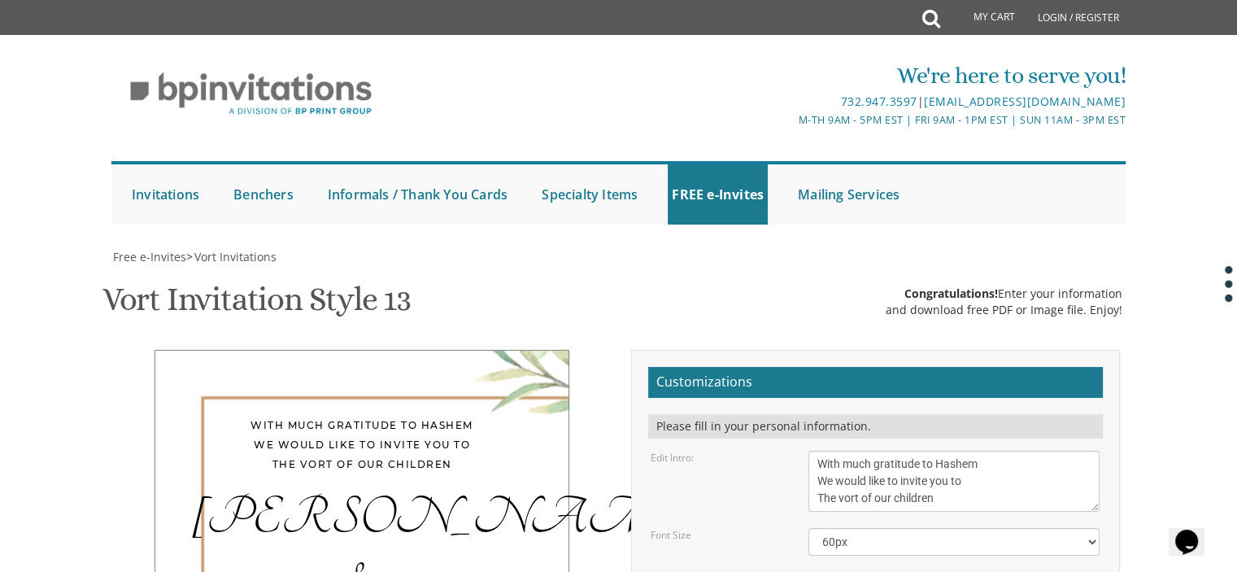
scroll to position [390, 0]
type input "[EMAIL_ADDRESS][DOMAIN_NAME]"
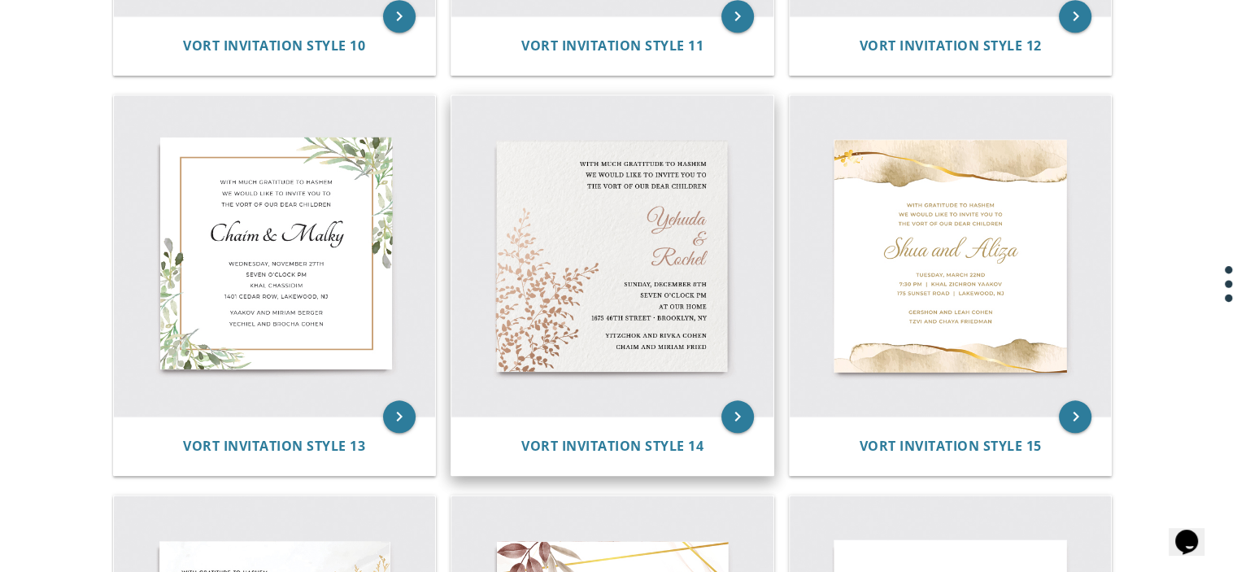
scroll to position [1878, 0]
click at [679, 251] on img at bounding box center [613, 258] width 322 height 322
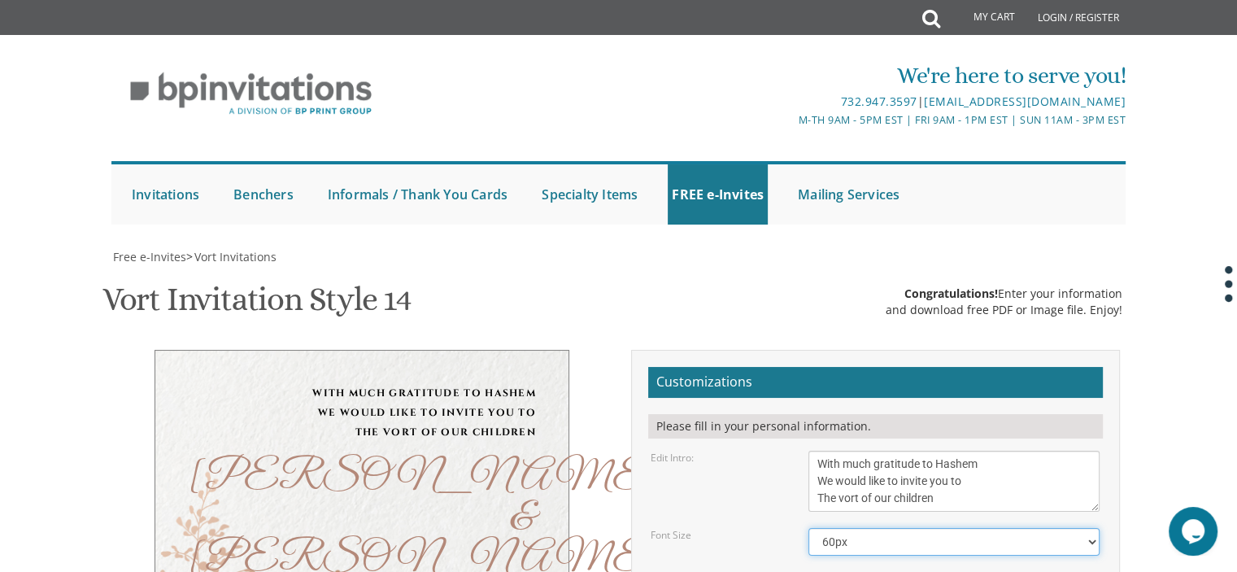
click at [876, 528] on select "40px 50px 60px 70px 80px" at bounding box center [954, 542] width 291 height 28
drag, startPoint x: 864, startPoint y: 306, endPoint x: 794, endPoint y: 307, distance: 70.0
drag, startPoint x: 826, startPoint y: 360, endPoint x: 755, endPoint y: 369, distance: 71.2
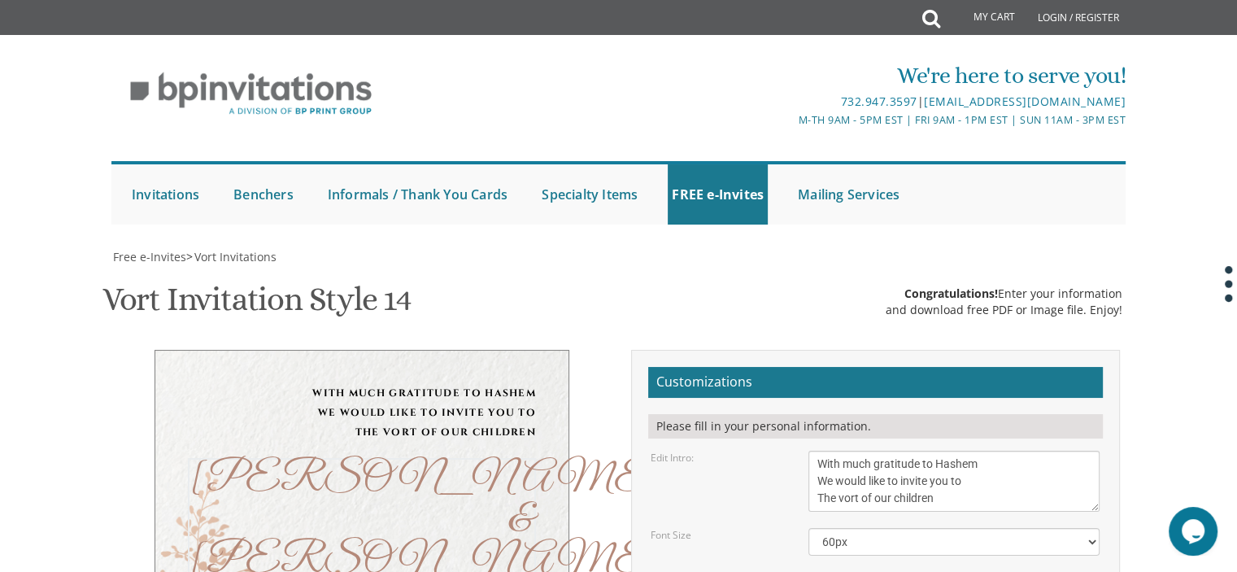
type textarea "[PERSON_NAME] & [PERSON_NAME]"
drag, startPoint x: 936, startPoint y: 383, endPoint x: 780, endPoint y: 386, distance: 155.4
drag, startPoint x: 907, startPoint y: 403, endPoint x: 784, endPoint y: 406, distance: 122.9
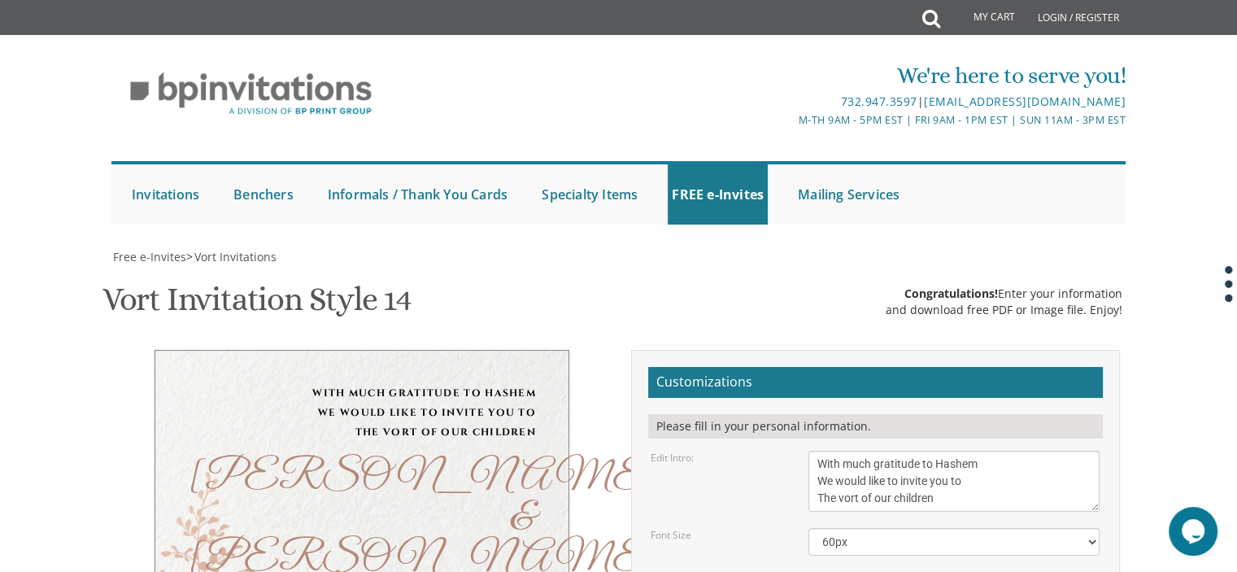
drag, startPoint x: 886, startPoint y: 417, endPoint x: 799, endPoint y: 424, distance: 87.4
drag, startPoint x: 941, startPoint y: 442, endPoint x: 784, endPoint y: 461, distance: 157.4
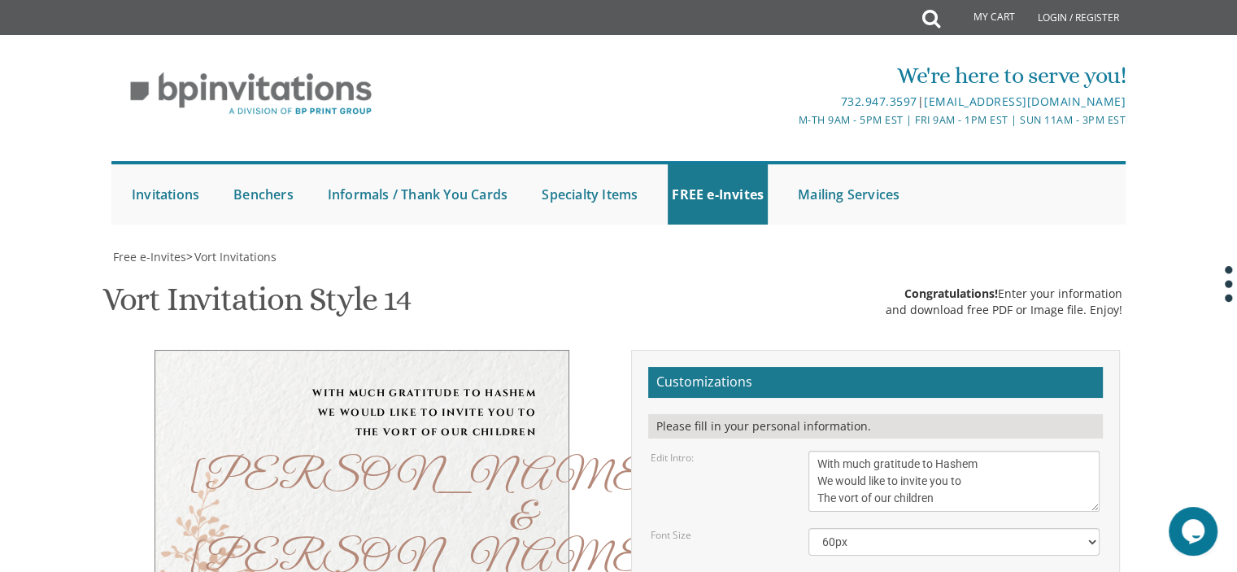
paste textarea "Kehilla Davening Times Schedule Beis Din Contact Us Donate Nachal Luz 6, Ramat …"
drag, startPoint x: 861, startPoint y: 426, endPoint x: 812, endPoint y: 381, distance: 66.8
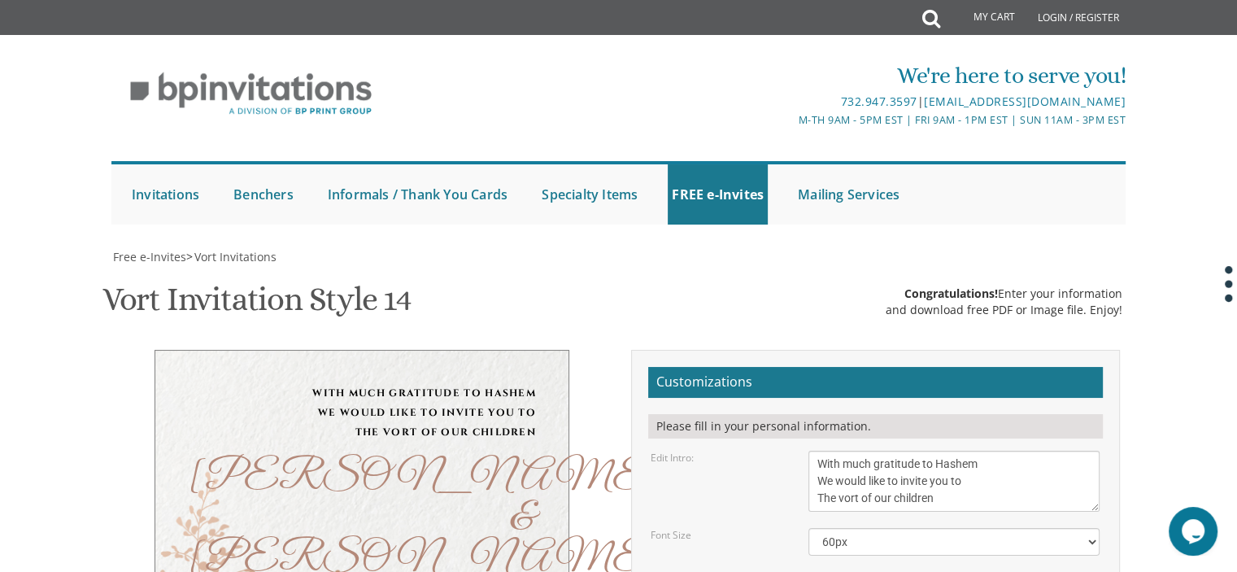
drag, startPoint x: 815, startPoint y: 435, endPoint x: 857, endPoint y: 423, distance: 43.3
type textarea "Wednsday, October 15 9:00 PM The Gra Shul Hall Nachal Luz 6 Ramat Beit Shemesh"
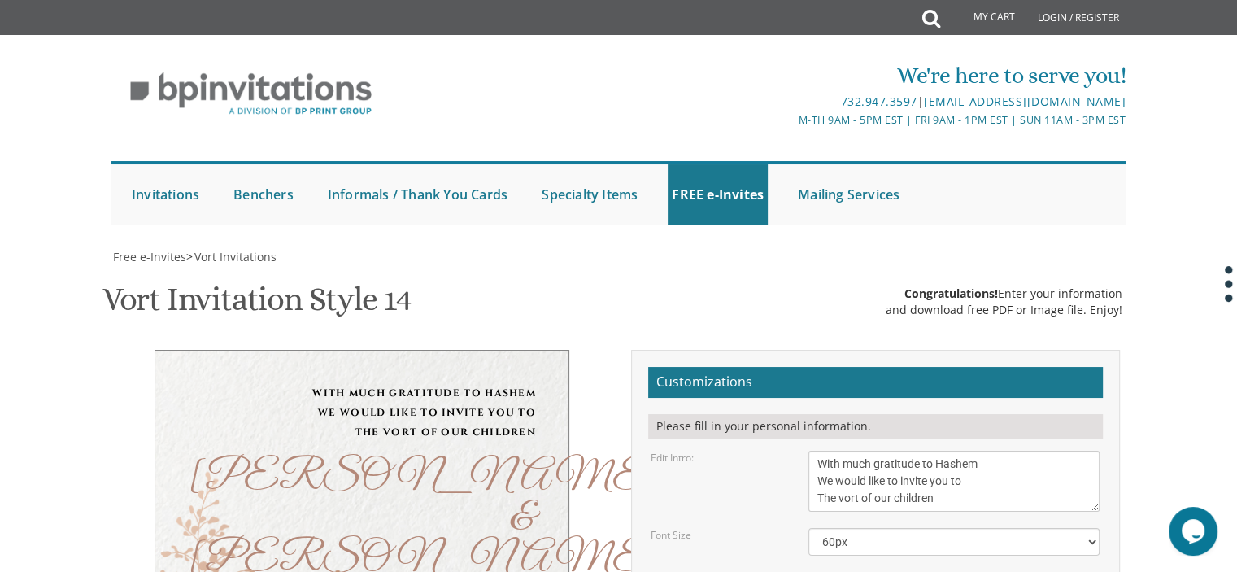
drag, startPoint x: 949, startPoint y: 479, endPoint x: 778, endPoint y: 485, distance: 171.8
drag, startPoint x: 937, startPoint y: 497, endPoint x: 755, endPoint y: 489, distance: 182.4
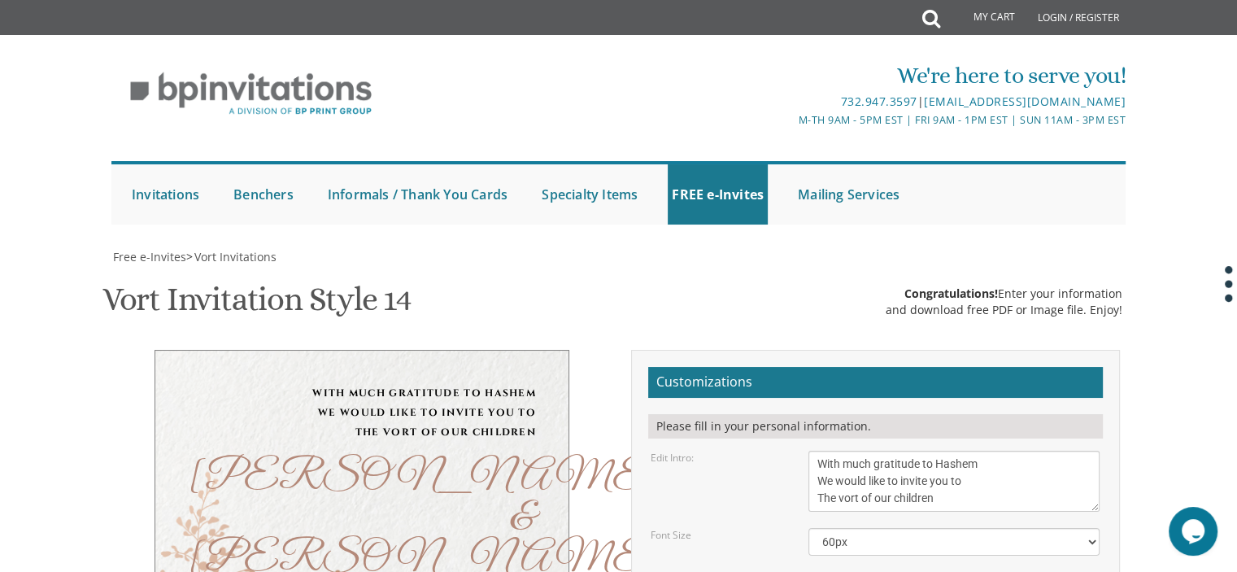
type textarea "Ari and talya goldwag Nechemia and shoshana kornitzer"
click at [906, 528] on select "40px 50px 60px 70px 80px" at bounding box center [954, 542] width 291 height 28
click at [809, 528] on select "40px 50px 60px 70px 80px" at bounding box center [954, 542] width 291 height 28
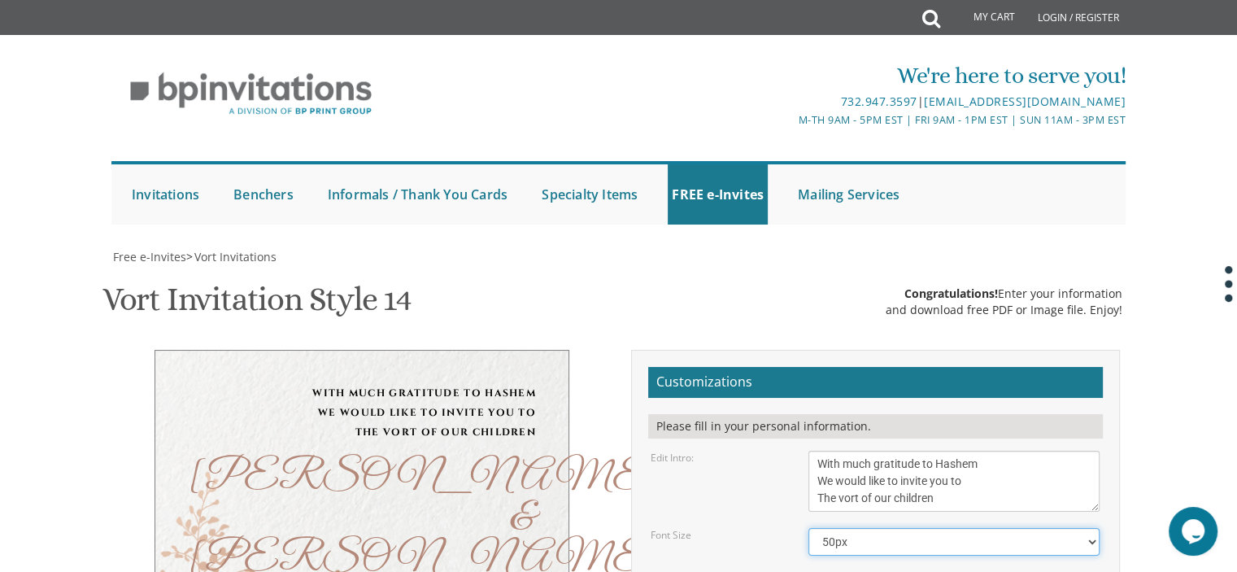
click at [897, 528] on select "40px 50px 60px 70px 80px" at bounding box center [954, 542] width 291 height 28
click at [809, 528] on select "40px 50px 60px 70px 80px" at bounding box center [954, 542] width 291 height 28
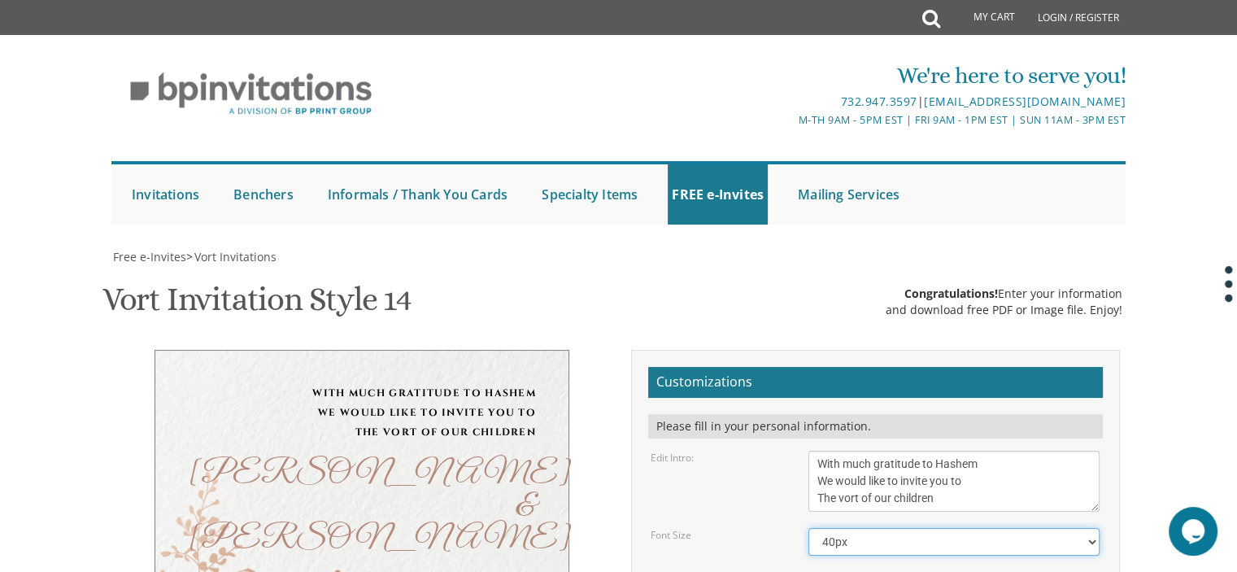
click at [862, 528] on select "40px 50px 60px 70px 80px" at bounding box center [954, 542] width 291 height 28
click at [809, 528] on select "40px 50px 60px 70px 80px" at bounding box center [954, 542] width 291 height 28
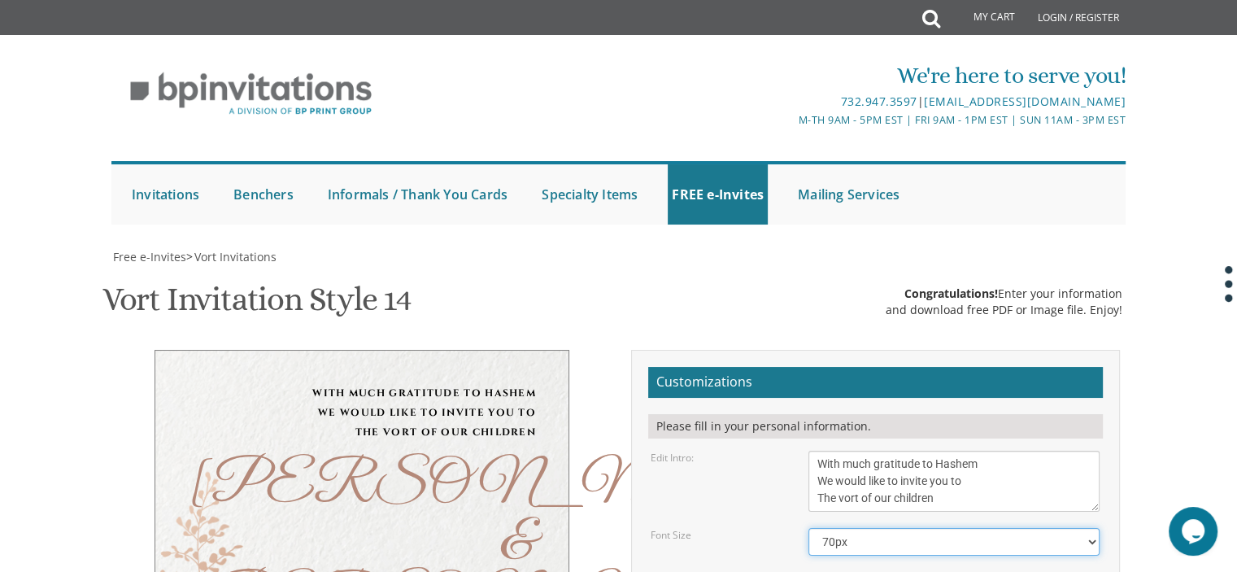
click at [883, 528] on select "40px 50px 60px 70px 80px" at bounding box center [954, 542] width 291 height 28
click at [809, 528] on select "40px 50px 60px 70px 80px" at bounding box center [954, 542] width 291 height 28
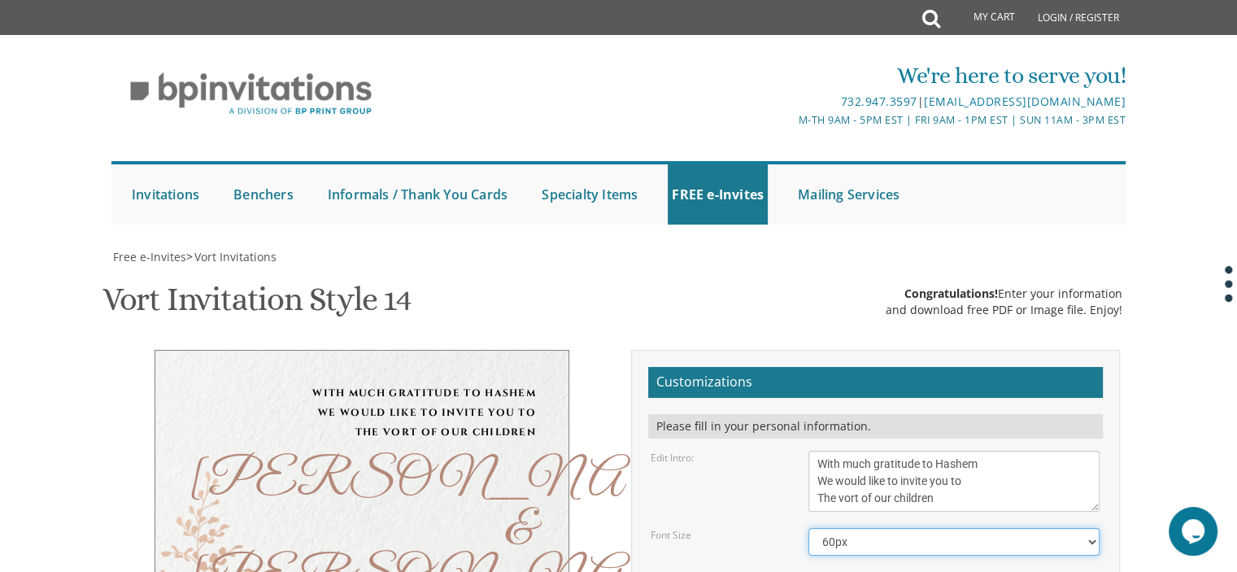
click at [863, 528] on select "40px 50px 60px 70px 80px" at bounding box center [954, 542] width 291 height 28
select select "50px"
click at [809, 528] on select "40px 50px 60px 70px 80px" at bounding box center [954, 542] width 291 height 28
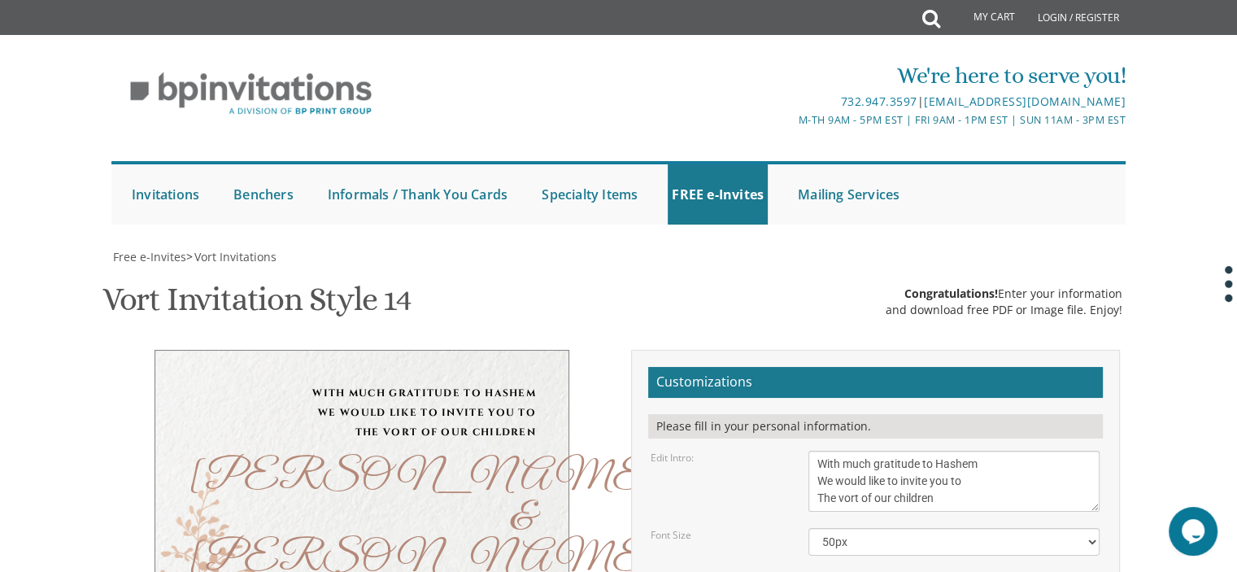
type input "Hadassahk3639@gmail.com"
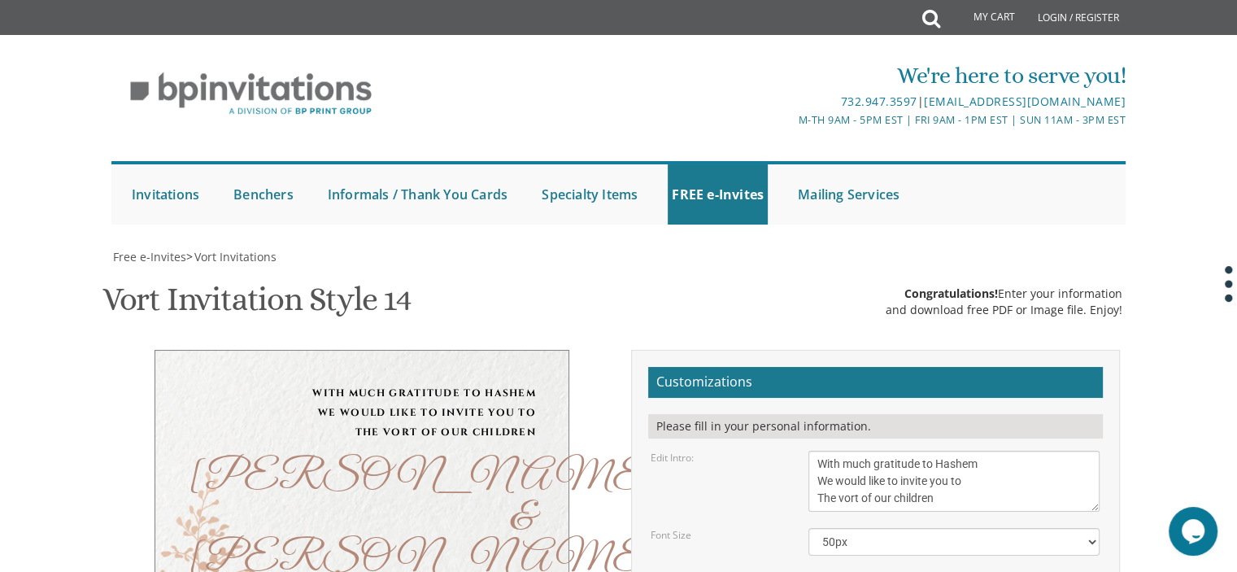
scroll to position [0, 0]
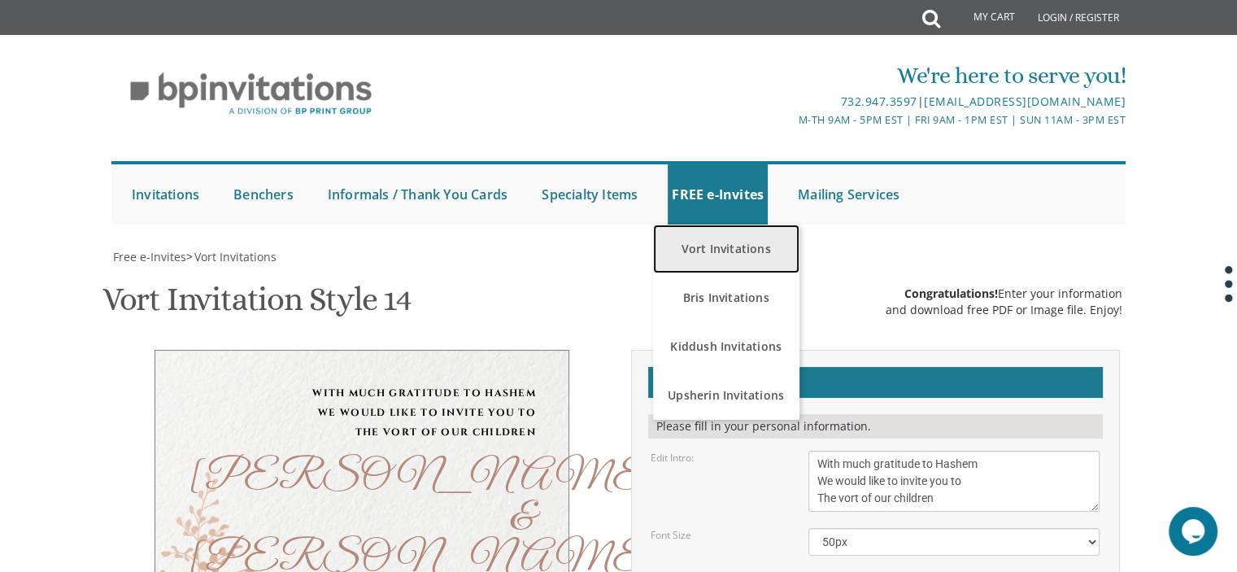
click at [713, 259] on link "Vort Invitations" at bounding box center [726, 249] width 146 height 49
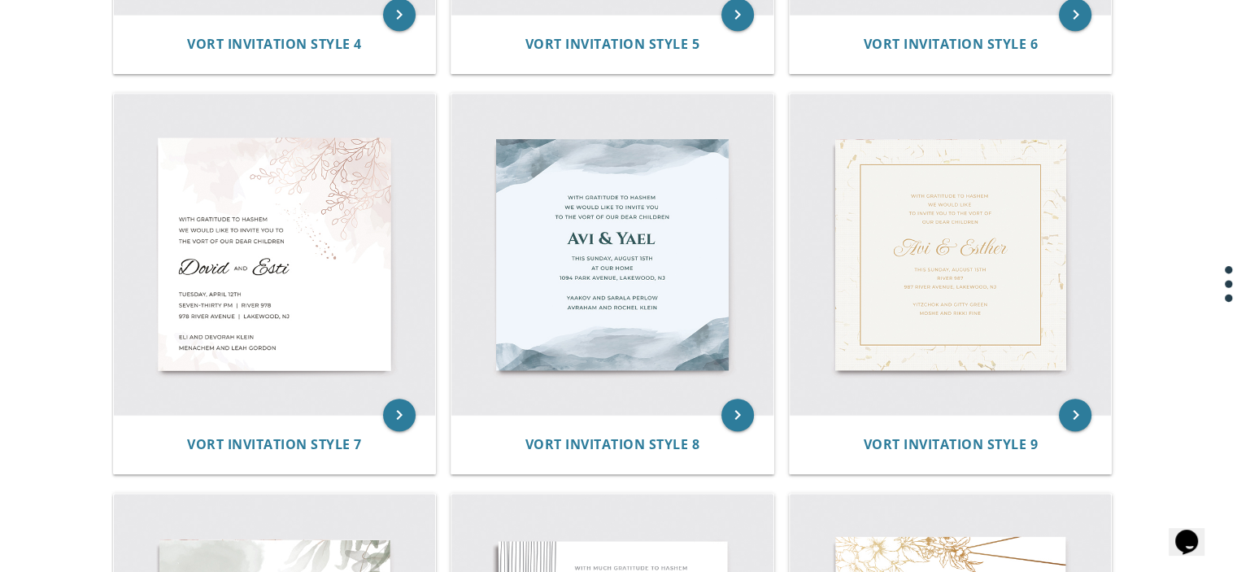
scroll to position [1080, 0]
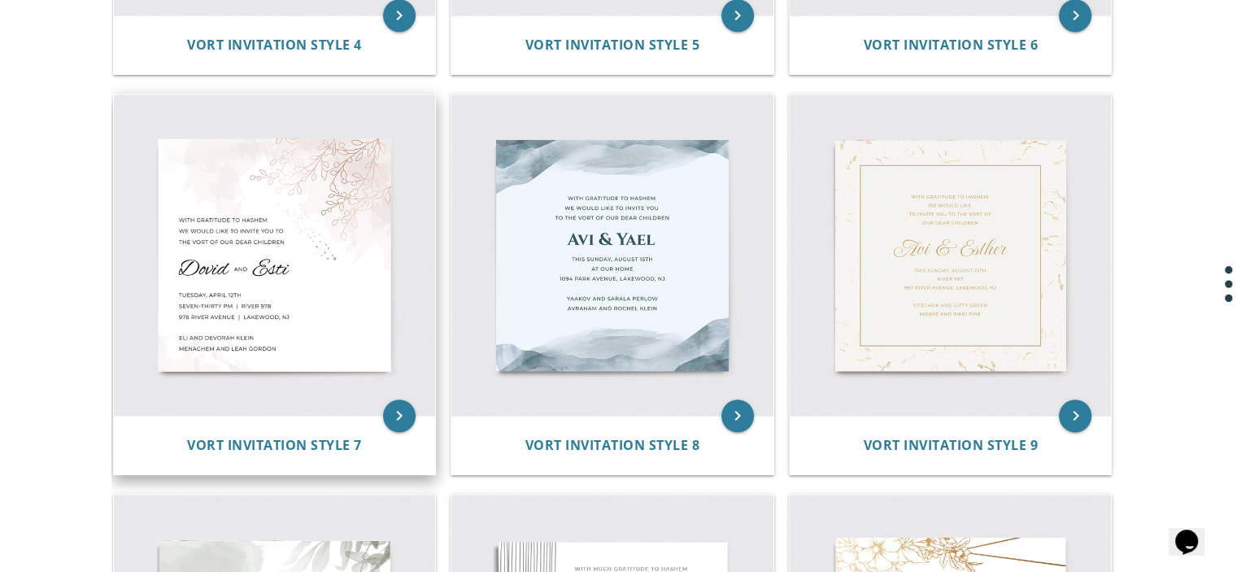
click at [212, 281] on img at bounding box center [275, 255] width 322 height 322
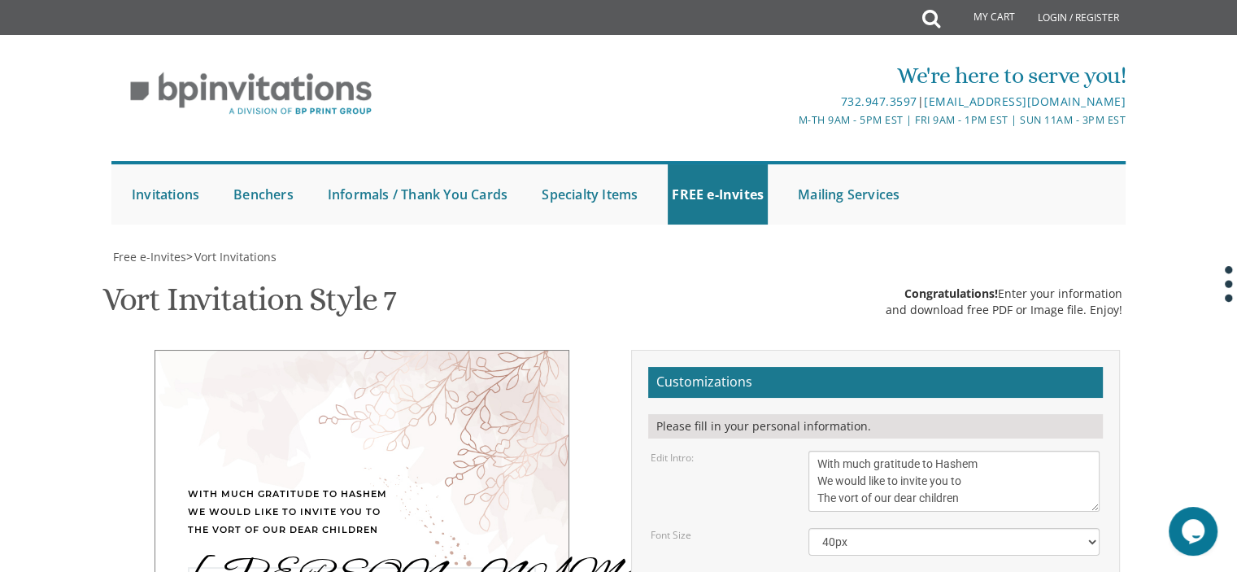
drag, startPoint x: 845, startPoint y: 316, endPoint x: 745, endPoint y: 330, distance: 101.0
drag, startPoint x: 892, startPoint y: 313, endPoint x: 872, endPoint y: 323, distance: 21.8
type textarea "[PERSON_NAME] & [PERSON_NAME]"
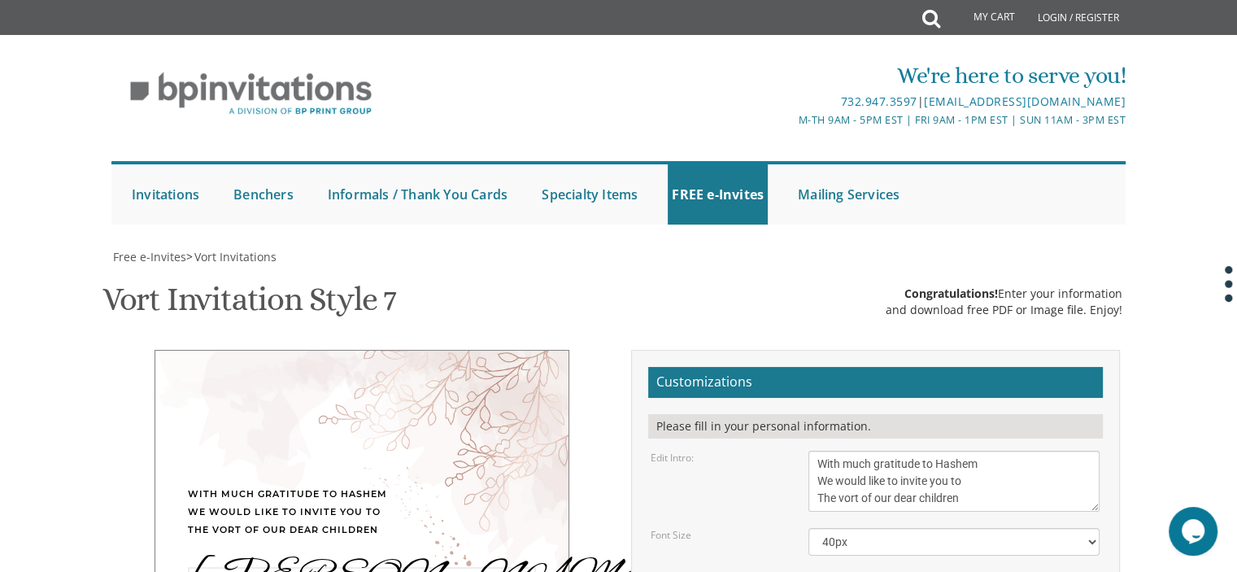
drag, startPoint x: 916, startPoint y: 362, endPoint x: 771, endPoint y: 360, distance: 144.8
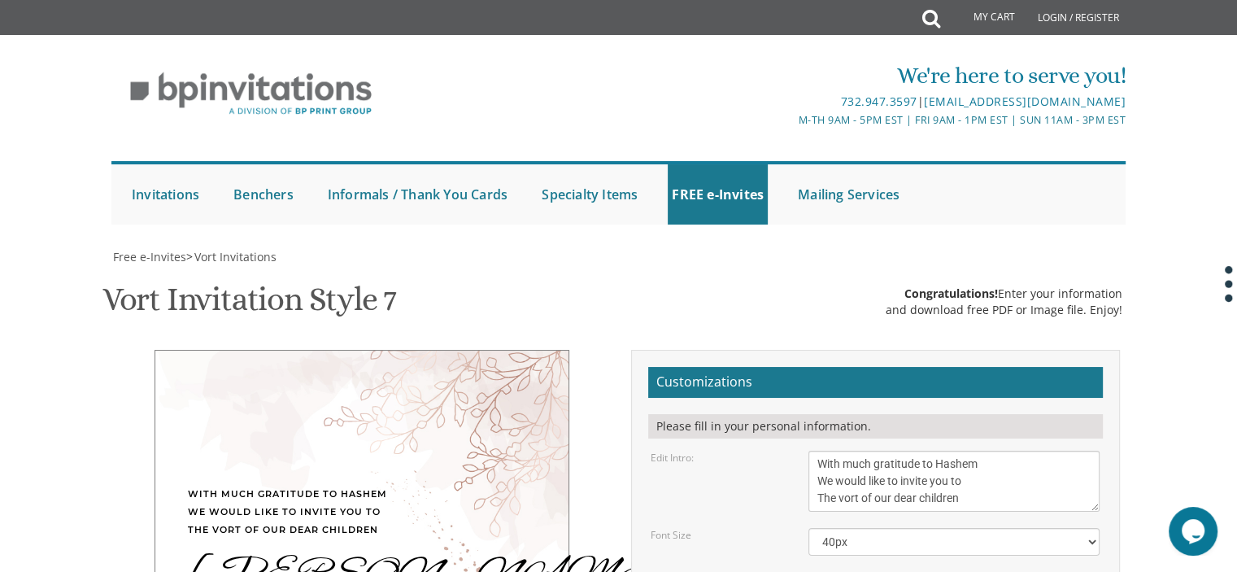
drag, startPoint x: 961, startPoint y: 378, endPoint x: 800, endPoint y: 380, distance: 161.1
drag, startPoint x: 1009, startPoint y: 395, endPoint x: 769, endPoint y: 409, distance: 240.4
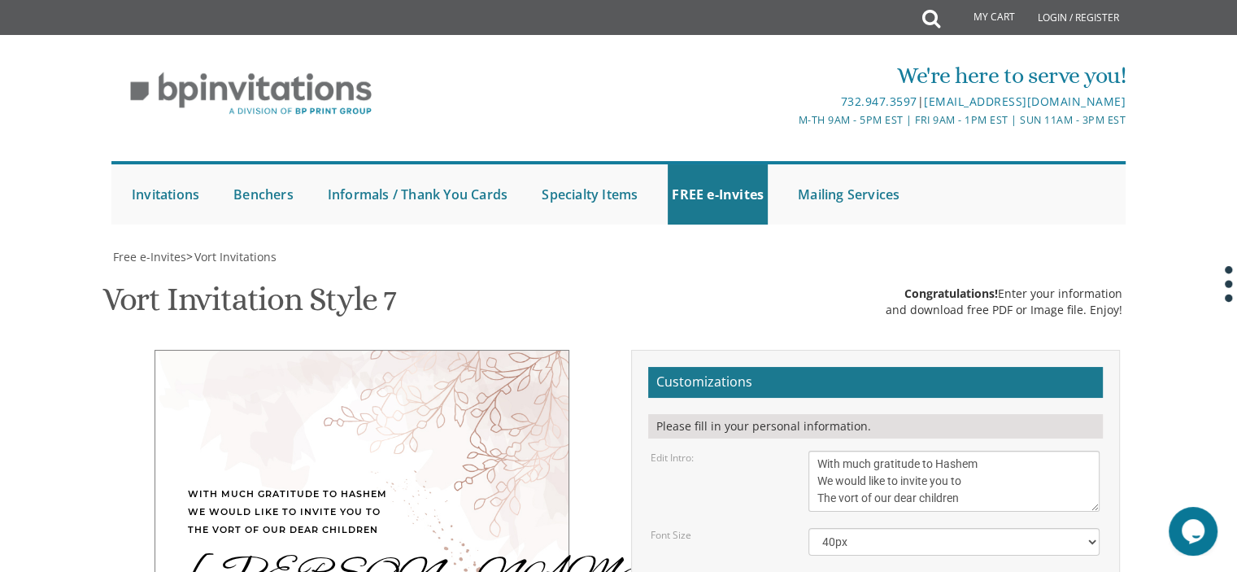
paste textarea "Kehilla Davening Times Schedule Beis Din Contact Us Donate Nachal [PERSON_NAME]…"
drag, startPoint x: 866, startPoint y: 381, endPoint x: 804, endPoint y: 356, distance: 66.5
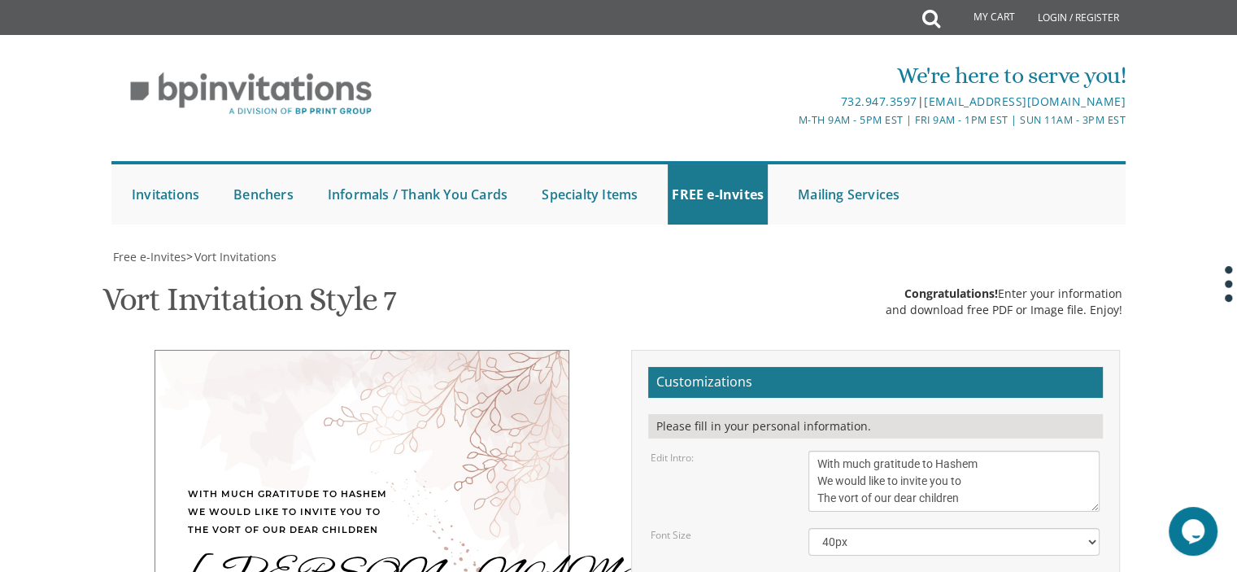
drag, startPoint x: 816, startPoint y: 394, endPoint x: 859, endPoint y: 377, distance: 46.4
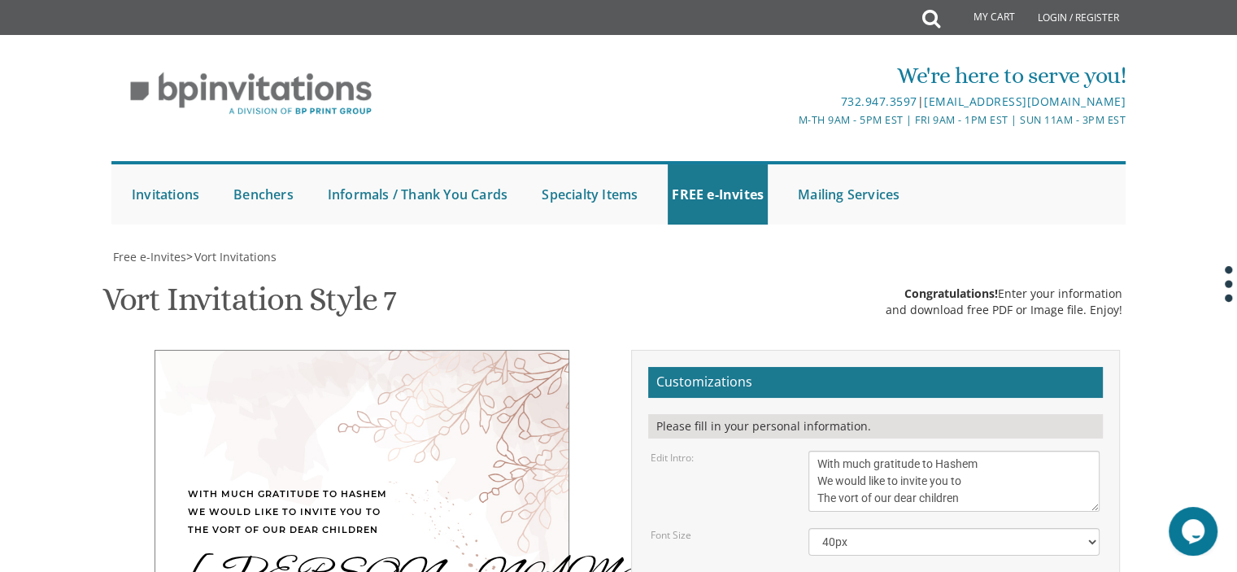
type textarea "[DATE] 9:00 pm The gra shul hall Nachal [PERSON_NAME] 6 Ramat Beit Shemesh"
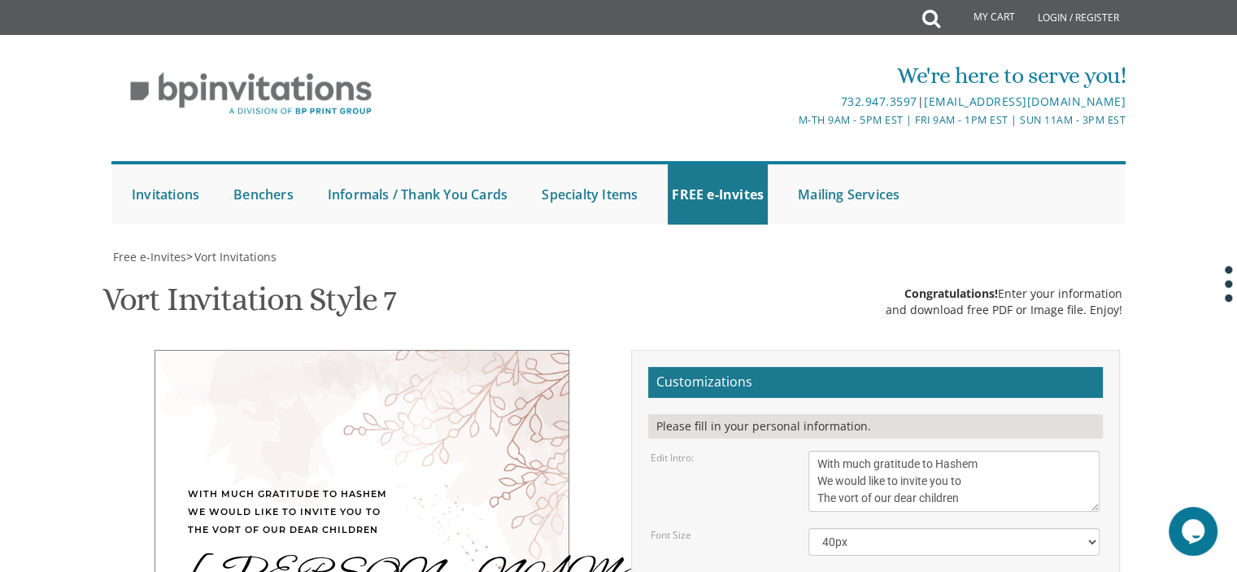
scroll to position [309, 0]
drag, startPoint x: 955, startPoint y: 394, endPoint x: 804, endPoint y: 399, distance: 151.4
drag, startPoint x: 967, startPoint y: 419, endPoint x: 814, endPoint y: 420, distance: 152.1
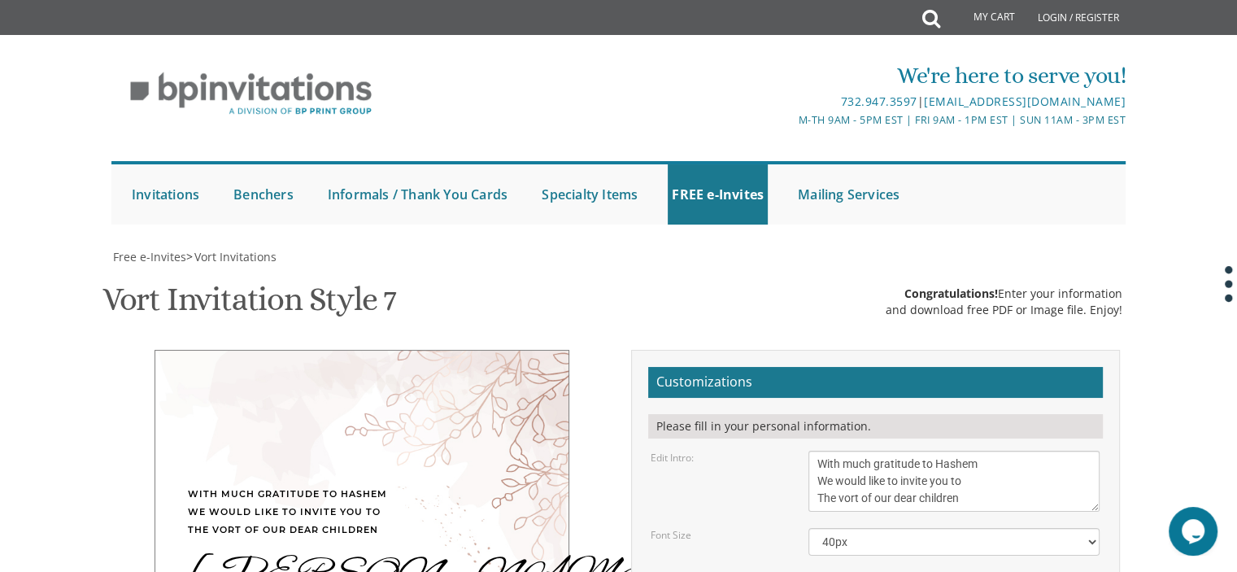
type textarea "[PERSON_NAME] and [PERSON_NAME] [PERSON_NAME] and [PERSON_NAME]"
type input "[EMAIL_ADDRESS][DOMAIN_NAME]"
